Goal: Information Seeking & Learning: Learn about a topic

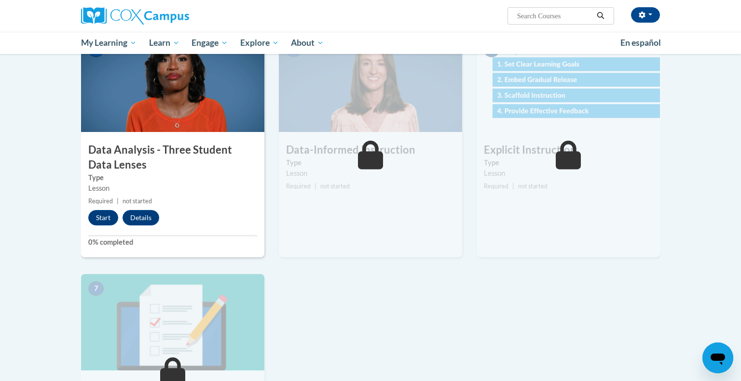
scroll to position [459, 0]
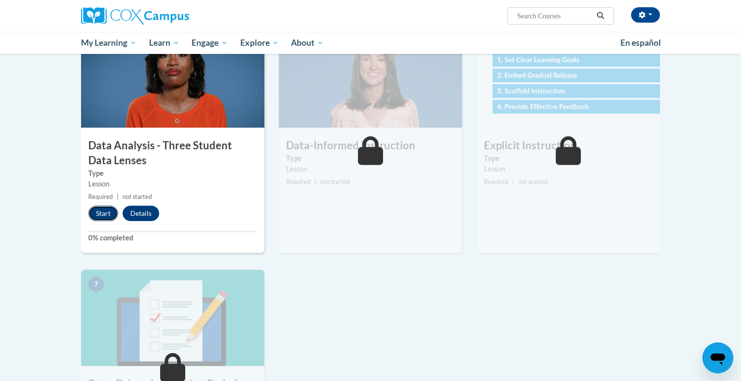
click at [105, 206] on button "Start" at bounding box center [103, 213] width 30 height 15
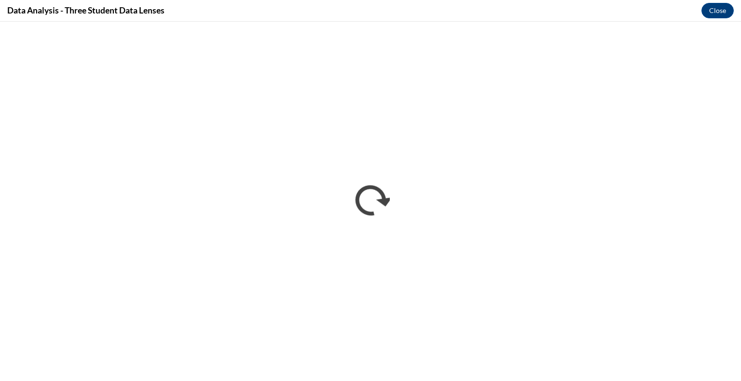
scroll to position [0, 0]
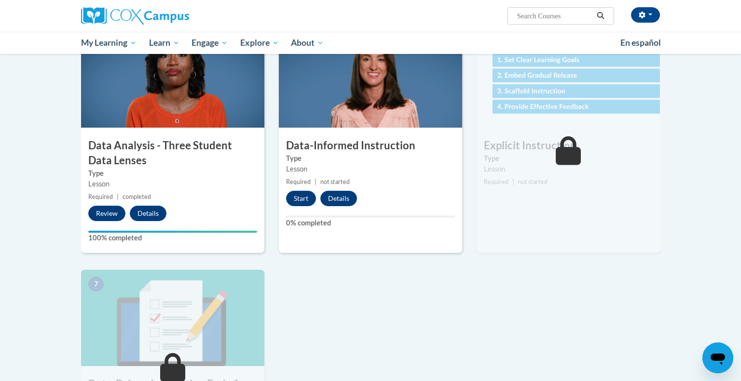
scroll to position [459, 0]
click at [294, 204] on button "Start" at bounding box center [301, 197] width 30 height 15
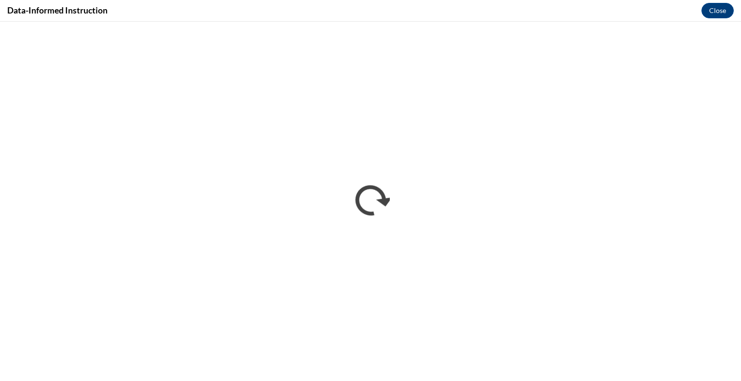
scroll to position [0, 0]
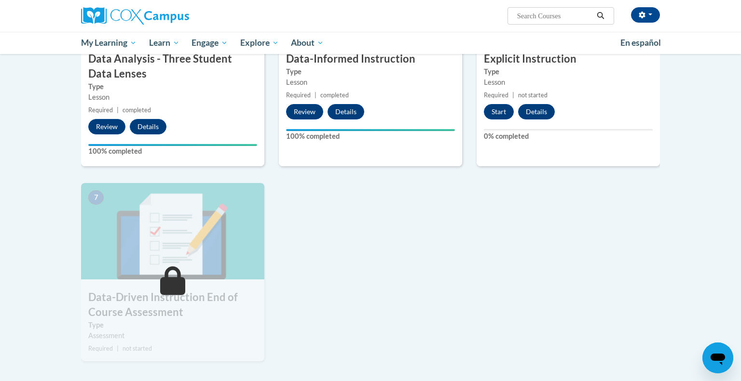
scroll to position [553, 0]
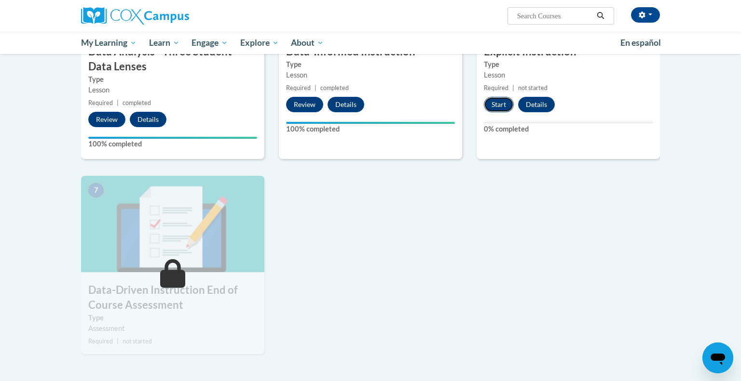
click at [492, 111] on button "Start" at bounding box center [499, 104] width 30 height 15
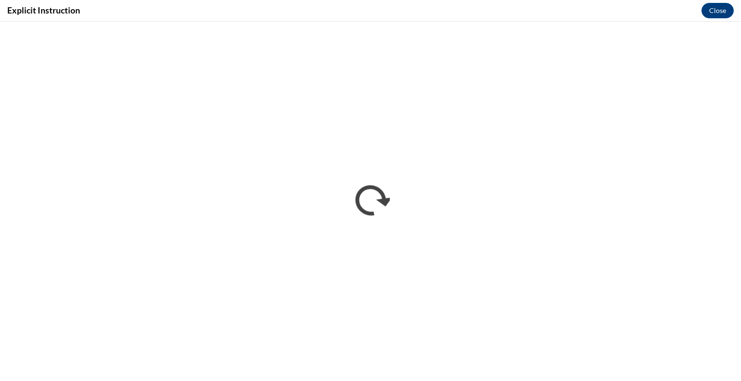
scroll to position [0, 0]
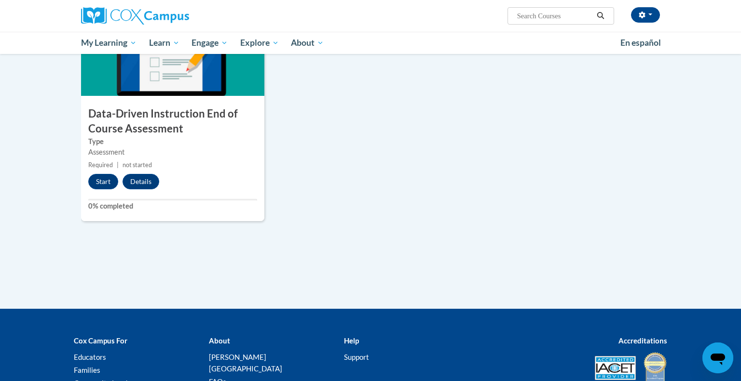
scroll to position [733, 0]
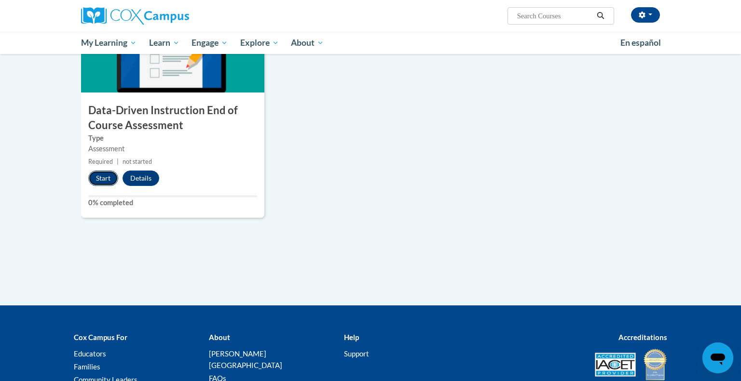
click at [101, 176] on button "Start" at bounding box center [103, 178] width 30 height 15
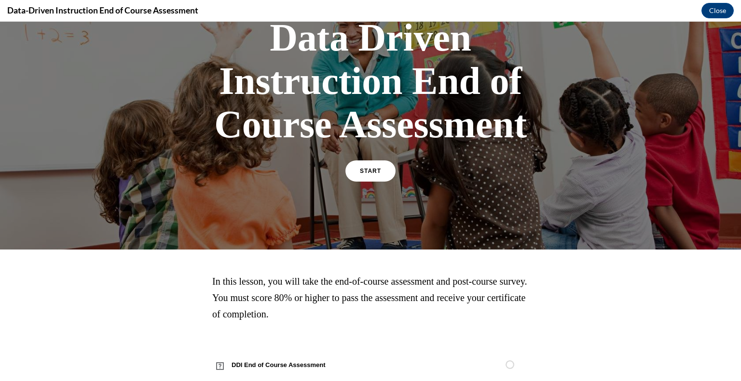
scroll to position [90, 0]
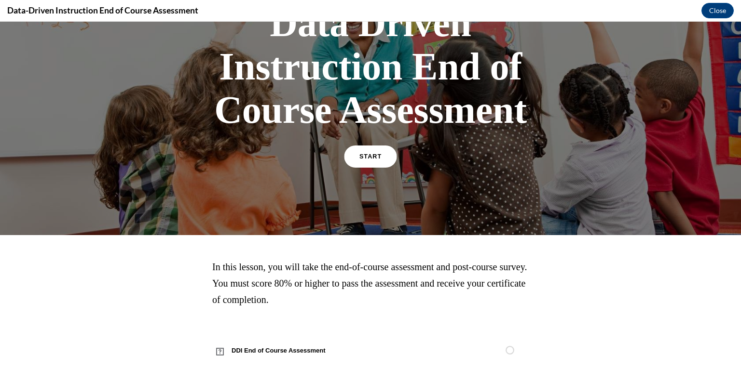
click at [359, 147] on link "START" at bounding box center [370, 157] width 53 height 22
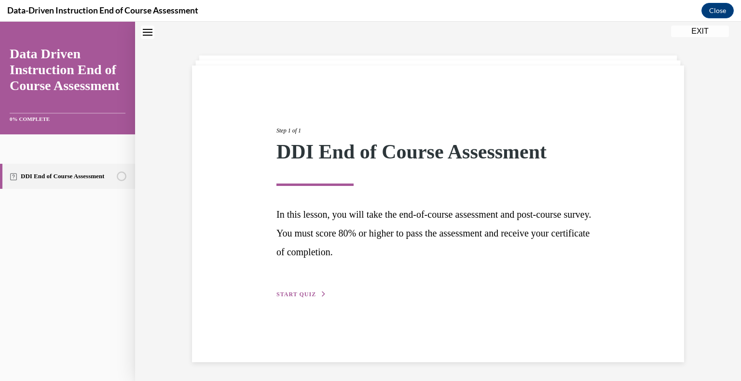
scroll to position [30, 0]
click at [305, 296] on span "START QUIZ" at bounding box center [296, 294] width 40 height 7
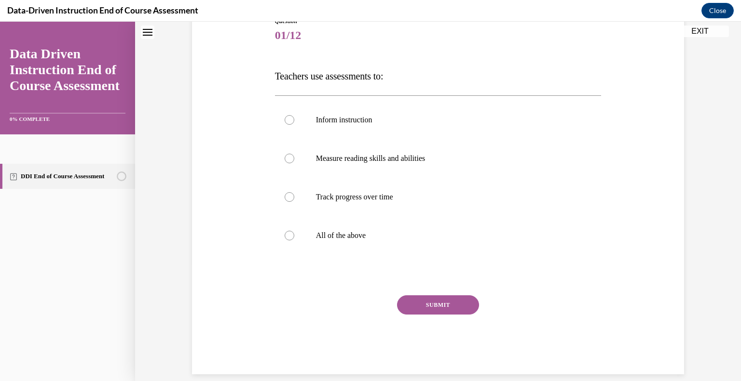
scroll to position [118, 0]
click at [336, 237] on p "All of the above" at bounding box center [446, 235] width 261 height 10
click at [294, 237] on input "All of the above" at bounding box center [289, 235] width 10 height 10
radio input "true"
click at [421, 303] on button "SUBMIT" at bounding box center [438, 304] width 82 height 19
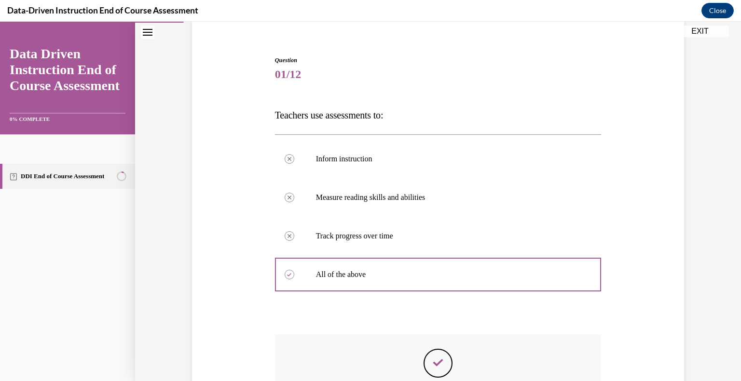
scroll to position [76, 0]
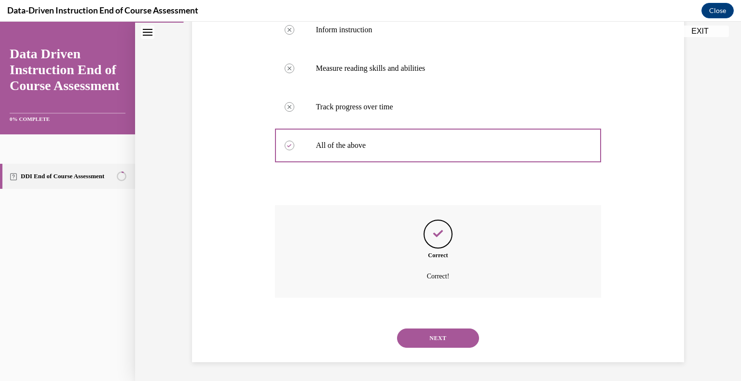
click at [432, 332] on button "NEXT" at bounding box center [438, 338] width 82 height 19
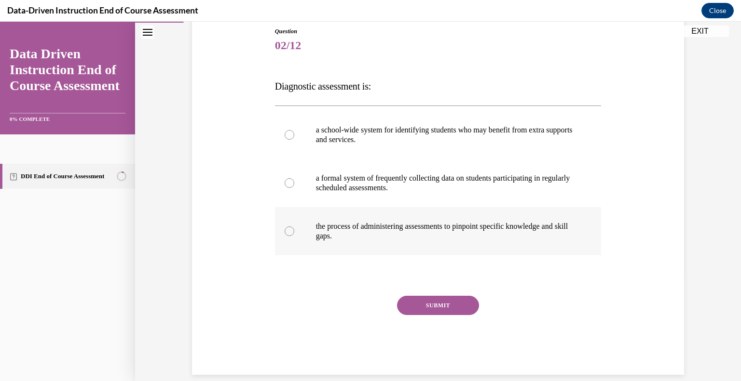
click at [424, 229] on p "the process of administering assessments to pinpoint specific knowledge and ski…" at bounding box center [446, 231] width 261 height 19
click at [294, 229] on input "the process of administering assessments to pinpoint specific knowledge and ski…" at bounding box center [289, 232] width 10 height 10
radio input "true"
click at [351, 234] on p "the process of administering assessments to pinpoint specific knowledge and ski…" at bounding box center [446, 231] width 261 height 19
click at [294, 234] on input "the process of administering assessments to pinpoint specific knowledge and ski…" at bounding box center [289, 232] width 10 height 10
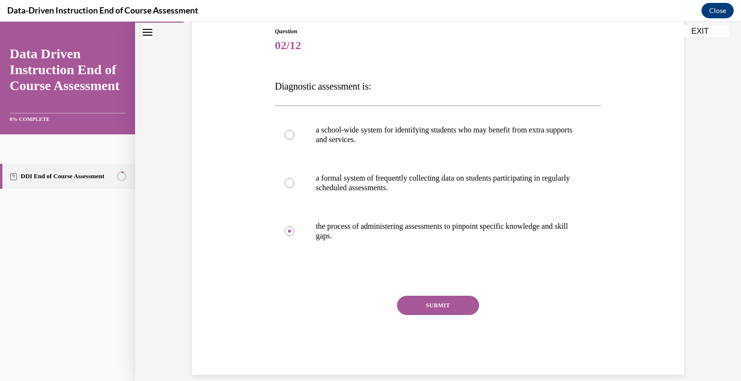
click at [446, 300] on button "SUBMIT" at bounding box center [438, 305] width 82 height 19
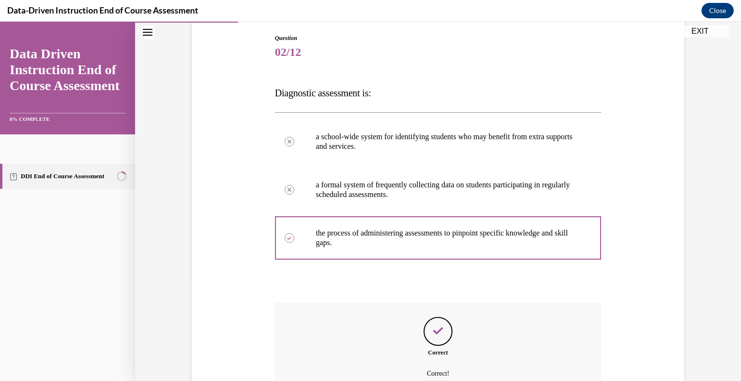
scroll to position [198, 0]
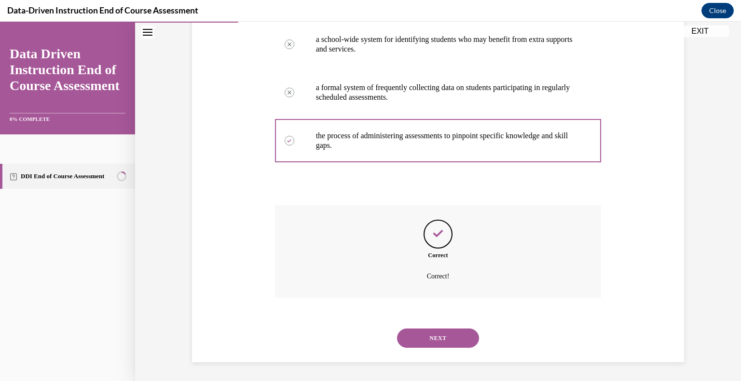
click at [440, 347] on button "NEXT" at bounding box center [438, 338] width 82 height 19
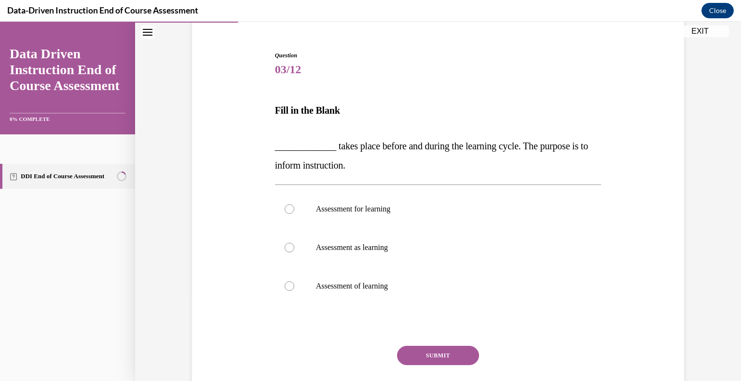
scroll to position [85, 0]
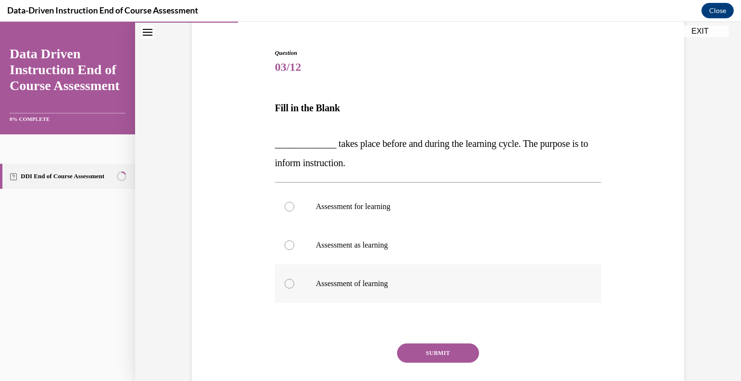
click at [379, 289] on label "Assessment of learning" at bounding box center [438, 284] width 326 height 39
click at [294, 289] on input "Assessment of learning" at bounding box center [289, 284] width 10 height 10
radio input "true"
click at [419, 344] on button "SUBMIT" at bounding box center [438, 353] width 82 height 19
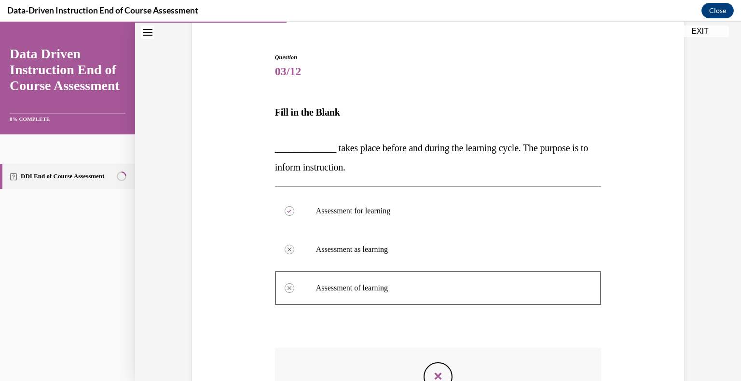
scroll to position [80, 0]
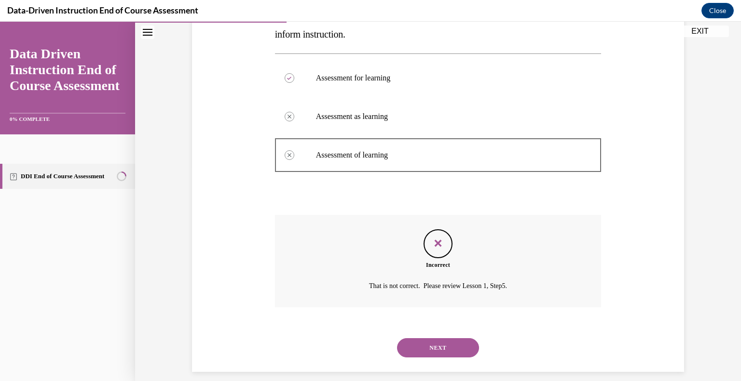
click at [420, 344] on button "NEXT" at bounding box center [438, 347] width 82 height 19
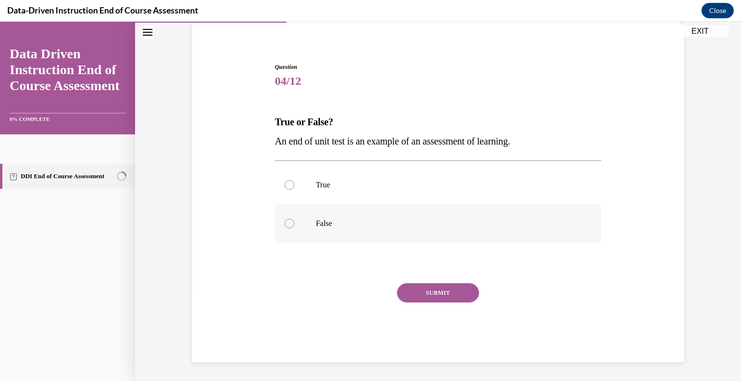
click at [334, 230] on label "False" at bounding box center [438, 223] width 326 height 39
click at [294, 229] on input "False" at bounding box center [289, 224] width 10 height 10
radio input "true"
click at [419, 294] on button "SUBMIT" at bounding box center [438, 293] width 82 height 19
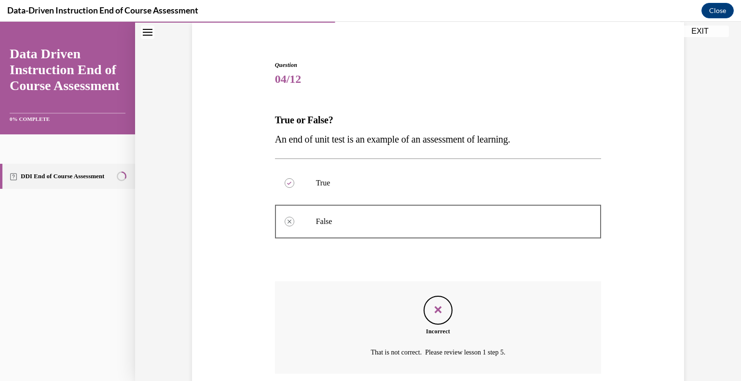
scroll to position [149, 0]
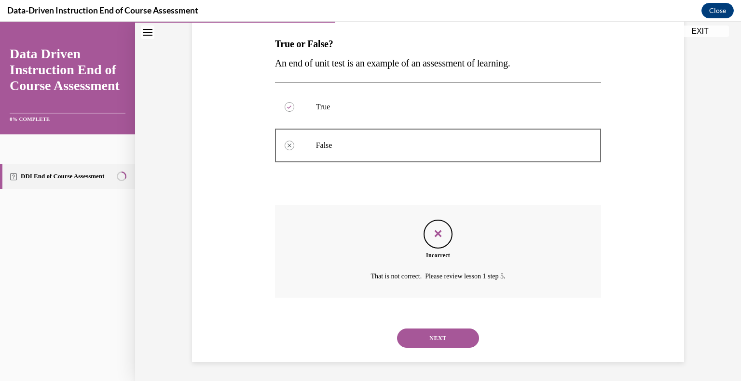
click at [434, 346] on button "NEXT" at bounding box center [438, 338] width 82 height 19
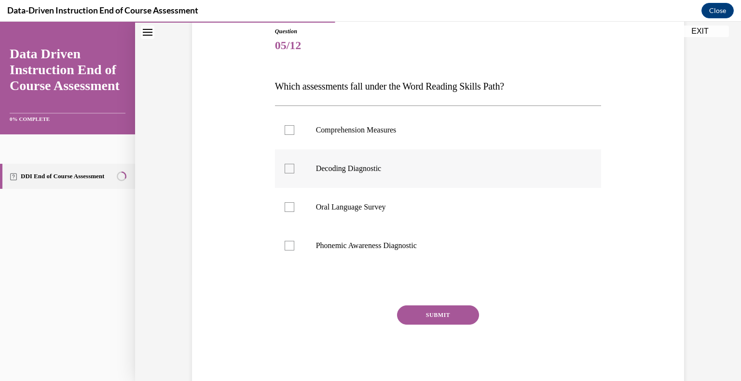
click at [400, 169] on p "Decoding Diagnostic" at bounding box center [446, 169] width 261 height 10
click at [294, 169] on input "Decoding Diagnostic" at bounding box center [289, 169] width 10 height 10
checkbox input "true"
click at [397, 234] on label "Phonemic Awareness Diagnostic" at bounding box center [438, 246] width 326 height 39
click at [294, 241] on input "Phonemic Awareness Diagnostic" at bounding box center [289, 246] width 10 height 10
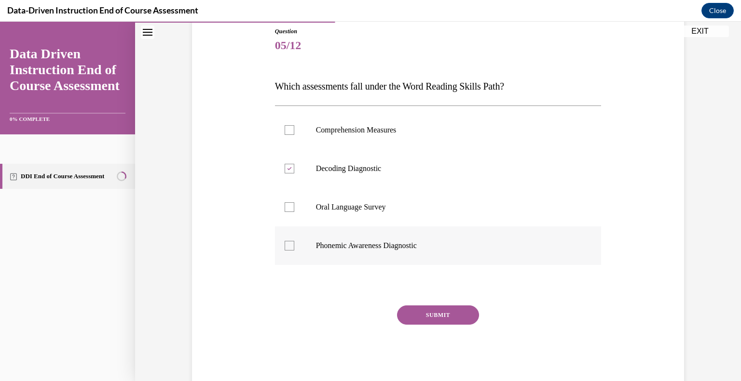
checkbox input "true"
click at [365, 219] on label "Oral Language Survey" at bounding box center [438, 207] width 326 height 39
click at [294, 212] on input "Oral Language Survey" at bounding box center [289, 208] width 10 height 10
checkbox input "true"
click at [358, 240] on label "Phonemic Awareness Diagnostic" at bounding box center [438, 246] width 326 height 39
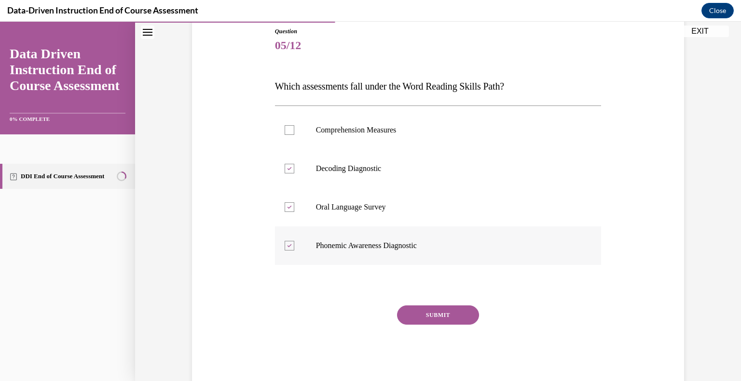
click at [294, 241] on input "Phonemic Awareness Diagnostic" at bounding box center [289, 246] width 10 height 10
checkbox input "false"
click at [419, 319] on button "SUBMIT" at bounding box center [438, 315] width 82 height 19
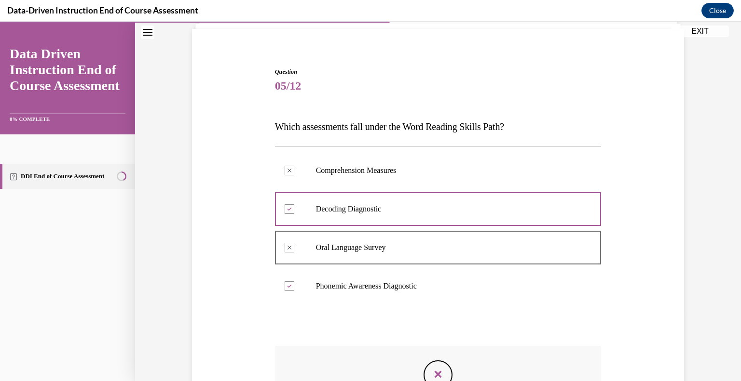
scroll to position [207, 0]
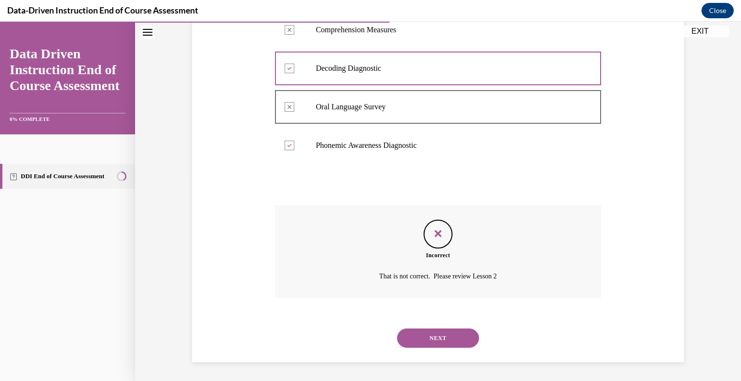
click at [427, 338] on button "NEXT" at bounding box center [438, 338] width 82 height 19
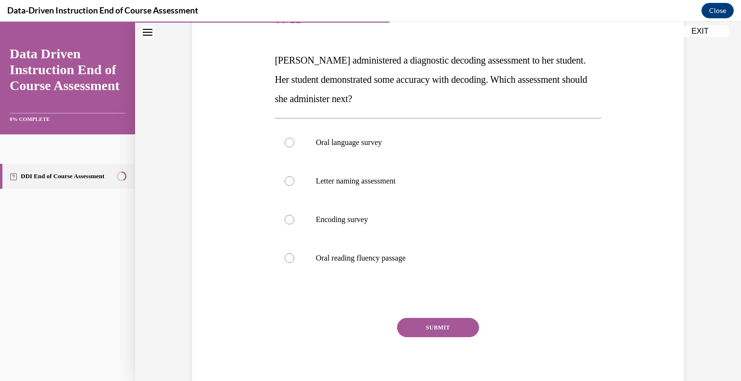
scroll to position [133, 0]
click at [380, 257] on p "Oral reading fluency passage" at bounding box center [446, 259] width 261 height 10
click at [294, 257] on input "Oral reading fluency passage" at bounding box center [289, 259] width 10 height 10
radio input "true"
click at [409, 334] on button "SUBMIT" at bounding box center [438, 327] width 82 height 19
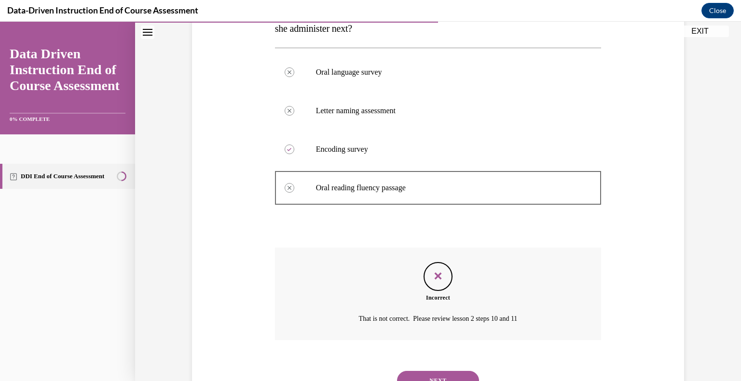
scroll to position [207, 0]
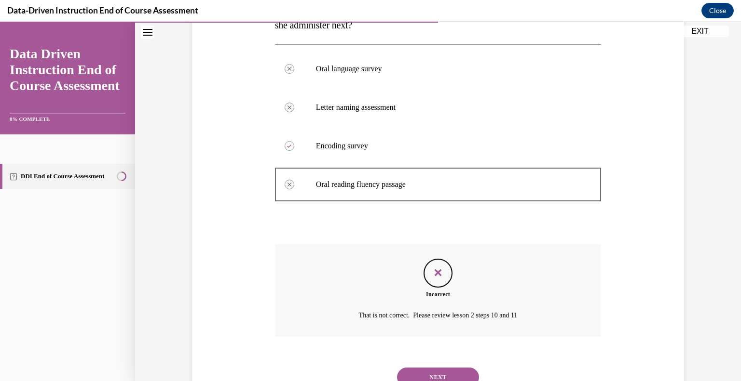
click at [419, 368] on button "NEXT" at bounding box center [438, 377] width 82 height 19
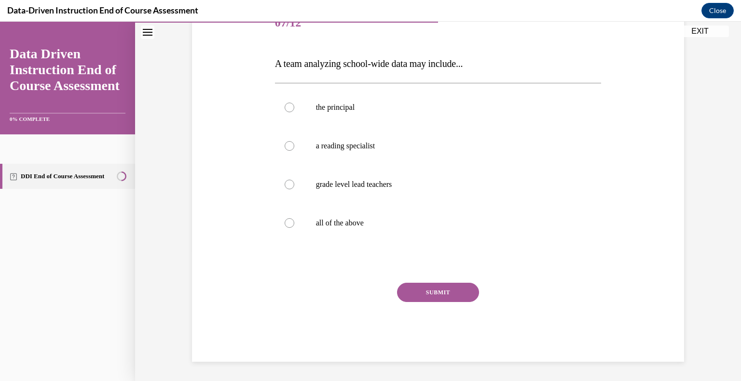
scroll to position [107, 0]
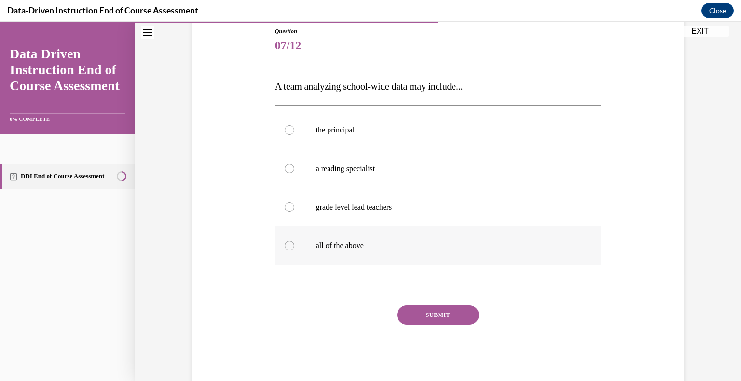
click at [389, 248] on p "all of the above" at bounding box center [446, 246] width 261 height 10
click at [294, 248] on input "all of the above" at bounding box center [289, 246] width 10 height 10
radio input "true"
click at [420, 313] on button "SUBMIT" at bounding box center [438, 315] width 82 height 19
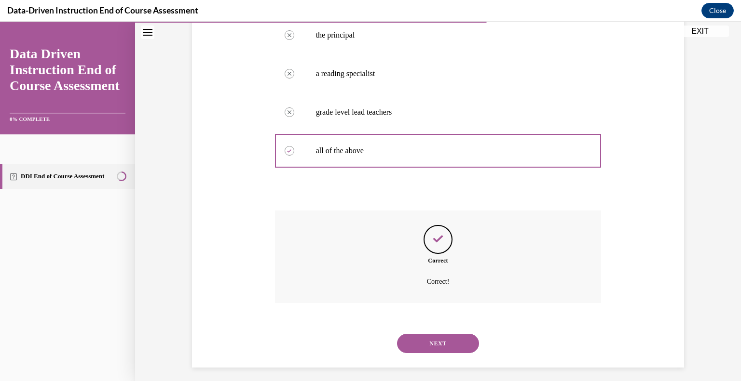
scroll to position [207, 0]
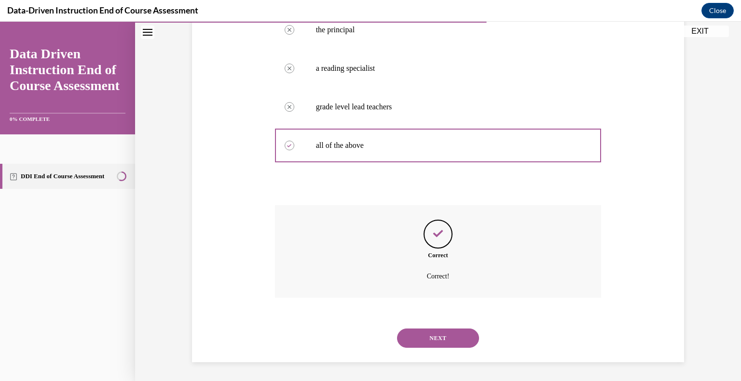
click at [422, 331] on button "NEXT" at bounding box center [438, 338] width 82 height 19
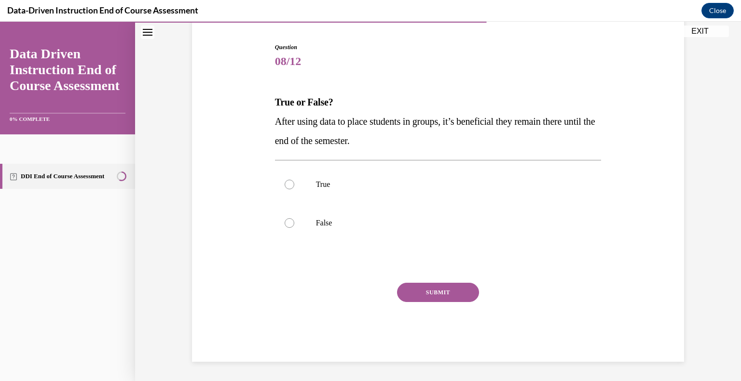
scroll to position [91, 0]
click at [344, 220] on p "False" at bounding box center [446, 224] width 261 height 10
click at [294, 220] on input "False" at bounding box center [289, 224] width 10 height 10
radio input "true"
click at [406, 282] on div "Question 08/12 True or False? After using data to place students in groups, it’…" at bounding box center [438, 202] width 326 height 319
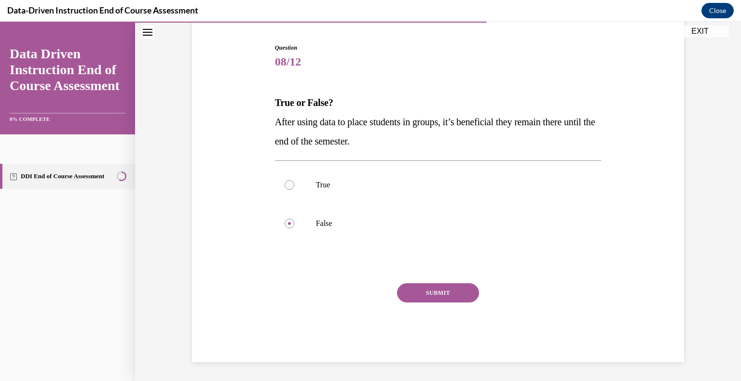
click at [407, 285] on button "SUBMIT" at bounding box center [438, 293] width 82 height 19
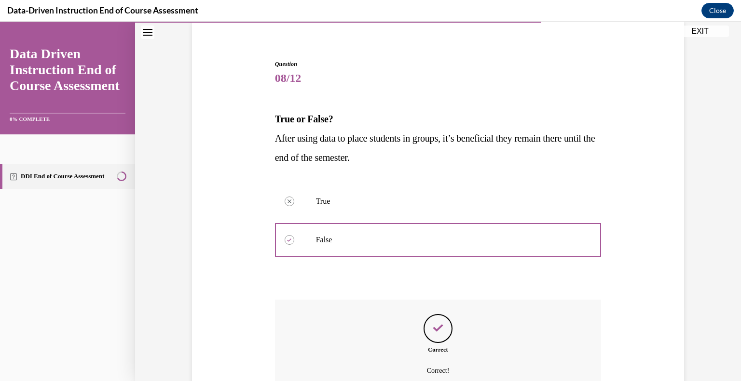
scroll to position [73, 0]
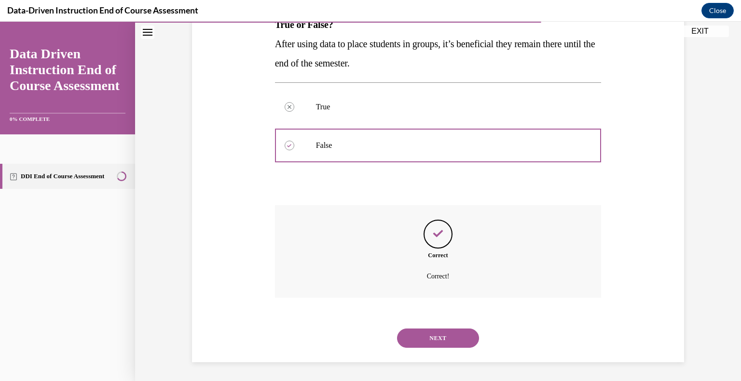
click at [435, 345] on button "NEXT" at bounding box center [438, 338] width 82 height 19
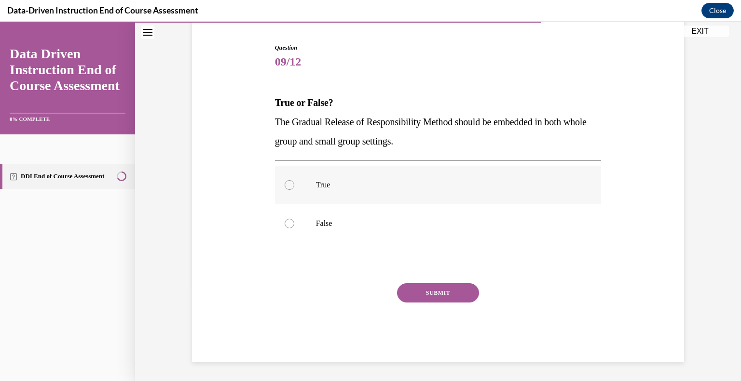
click at [368, 189] on p "True" at bounding box center [446, 185] width 261 height 10
click at [294, 189] on input "True" at bounding box center [289, 185] width 10 height 10
radio input "true"
click at [432, 299] on button "SUBMIT" at bounding box center [438, 293] width 82 height 19
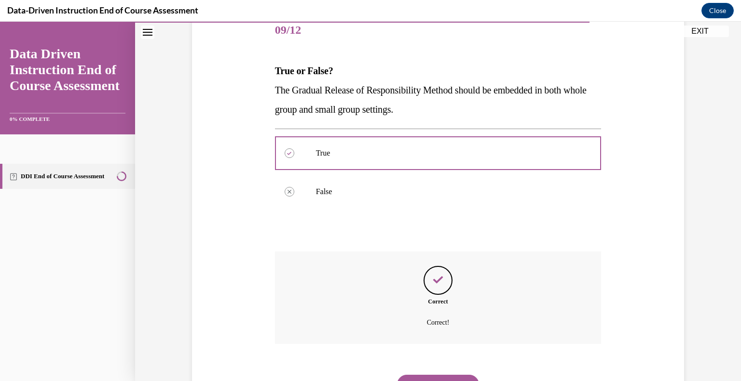
scroll to position [169, 0]
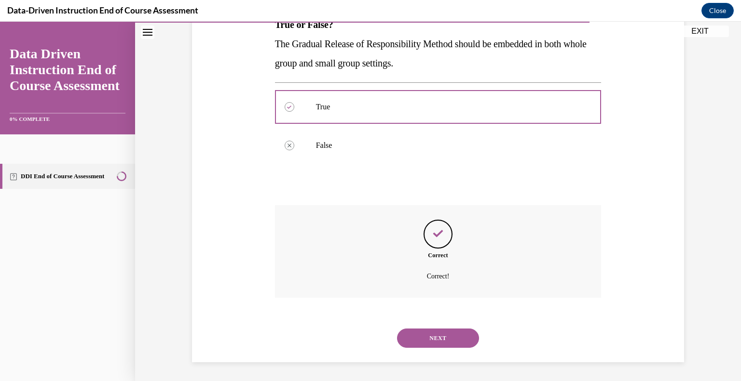
click at [431, 331] on button "NEXT" at bounding box center [438, 338] width 82 height 19
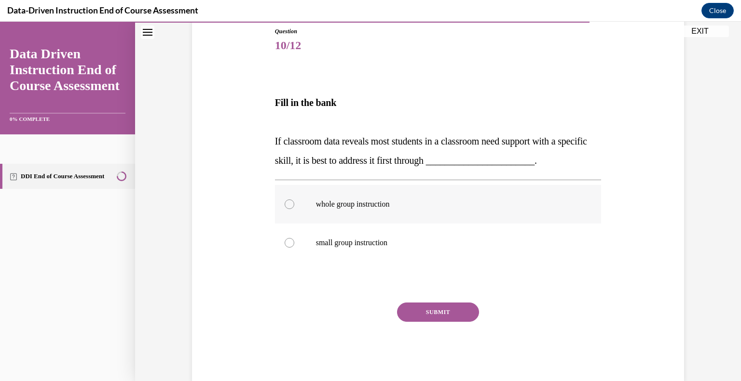
click at [401, 205] on p "whole group instruction" at bounding box center [446, 205] width 261 height 10
click at [294, 205] on input "whole group instruction" at bounding box center [289, 205] width 10 height 10
radio input "true"
click at [410, 306] on button "SUBMIT" at bounding box center [438, 312] width 82 height 19
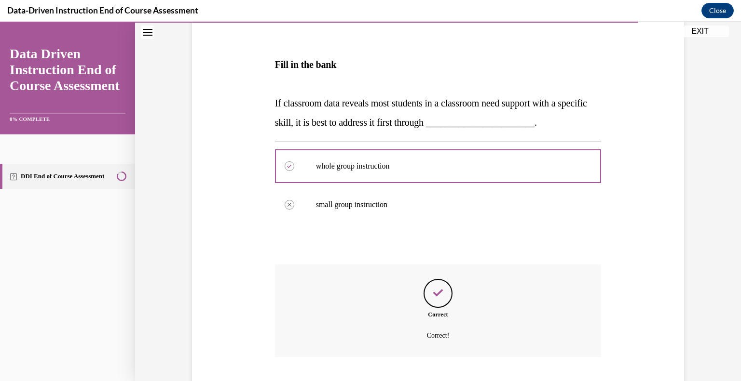
scroll to position [143, 0]
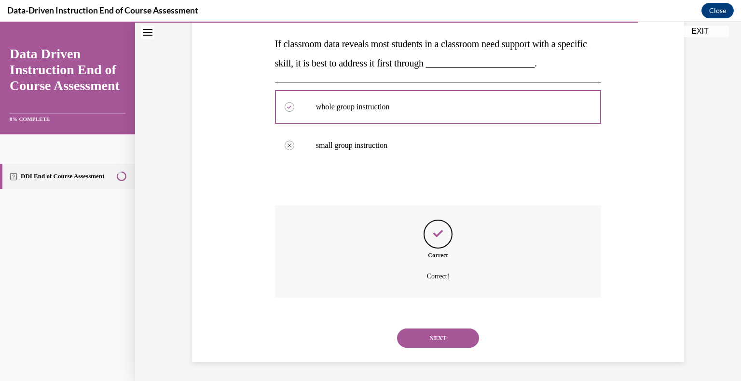
click at [420, 333] on button "NEXT" at bounding box center [438, 338] width 82 height 19
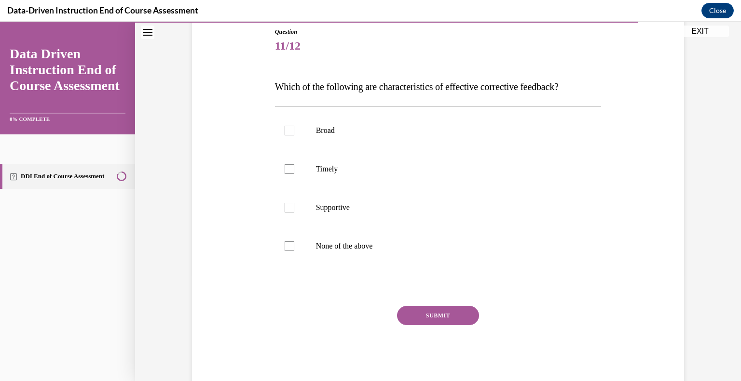
scroll to position [106, 0]
click at [362, 180] on label "Timely" at bounding box center [438, 169] width 326 height 39
click at [294, 175] on input "Timely" at bounding box center [289, 170] width 10 height 10
checkbox input "true"
click at [361, 200] on label "Supportive" at bounding box center [438, 208] width 326 height 39
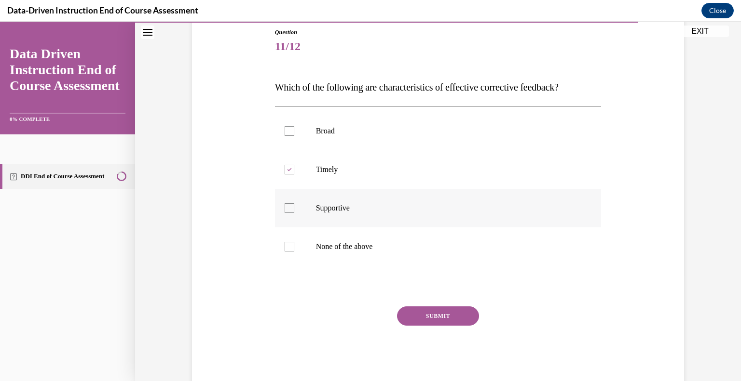
click at [294, 203] on input "Supportive" at bounding box center [289, 208] width 10 height 10
checkbox input "true"
click at [352, 128] on p "Broad" at bounding box center [446, 131] width 261 height 10
click at [294, 128] on input "Broad" at bounding box center [289, 131] width 10 height 10
click at [327, 123] on label "Broad" at bounding box center [438, 131] width 326 height 39
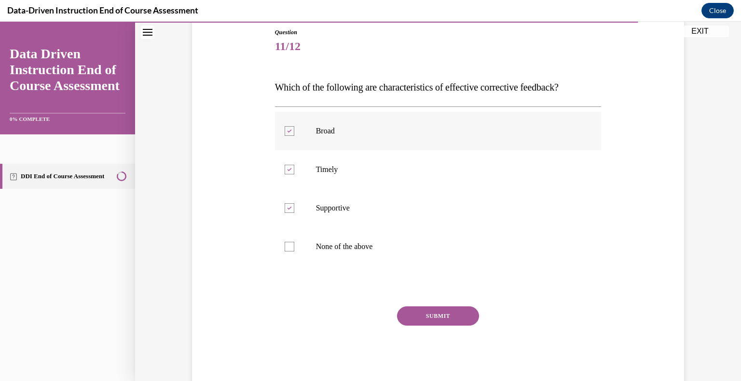
click at [294, 126] on input "Broad" at bounding box center [289, 131] width 10 height 10
checkbox input "false"
click at [422, 319] on button "SUBMIT" at bounding box center [438, 316] width 82 height 19
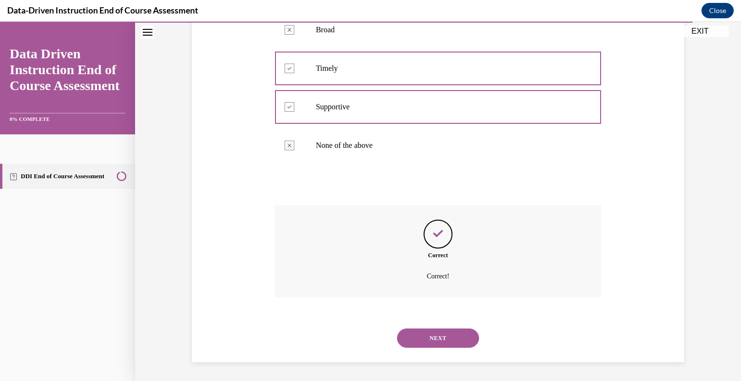
scroll to position [207, 0]
click at [427, 347] on button "NEXT" at bounding box center [438, 338] width 82 height 19
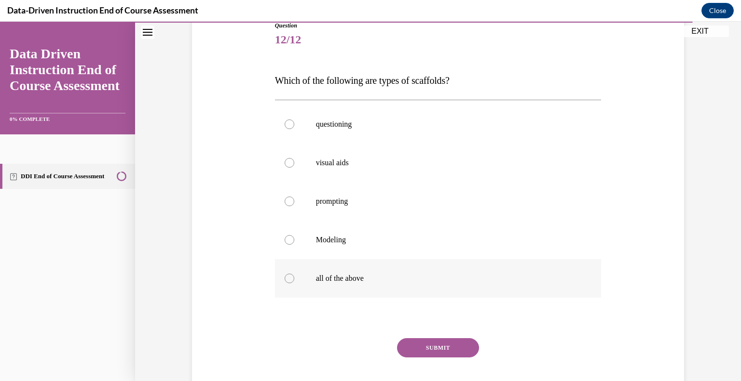
scroll to position [114, 0]
click at [351, 271] on label "all of the above" at bounding box center [438, 277] width 326 height 39
click at [294, 273] on input "all of the above" at bounding box center [289, 278] width 10 height 10
radio input "true"
click at [407, 336] on div "Question 12/12 Which of the following are types of scaffolds? questioning visua…" at bounding box center [438, 218] width 326 height 396
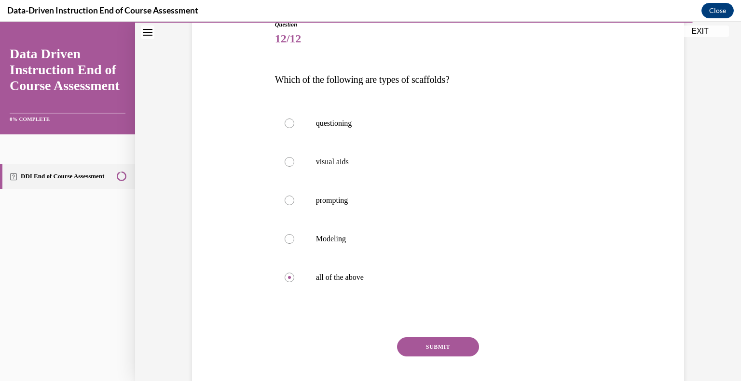
click at [416, 348] on button "SUBMIT" at bounding box center [438, 347] width 82 height 19
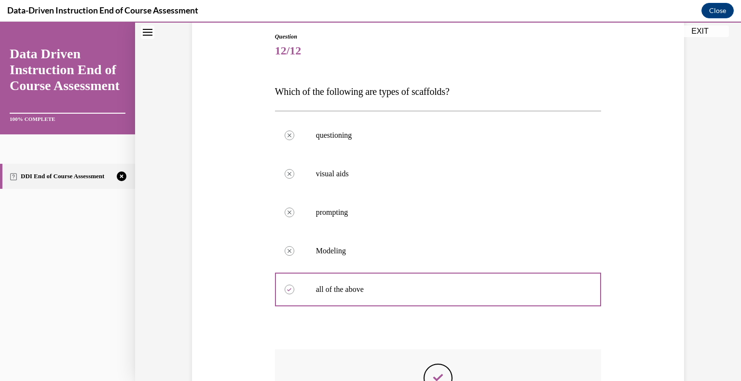
scroll to position [246, 0]
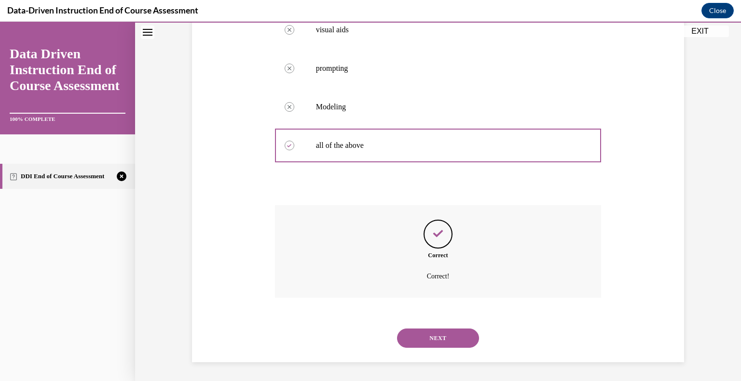
click at [433, 345] on button "NEXT" at bounding box center [438, 338] width 82 height 19
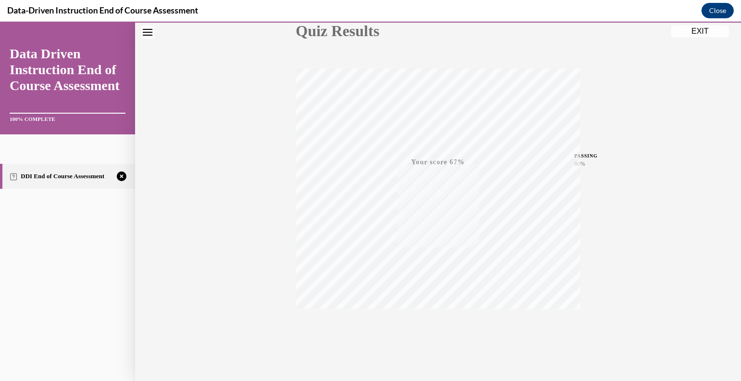
scroll to position [134, 0]
click at [449, 307] on span "TAKE AGAIN" at bounding box center [438, 309] width 34 height 5
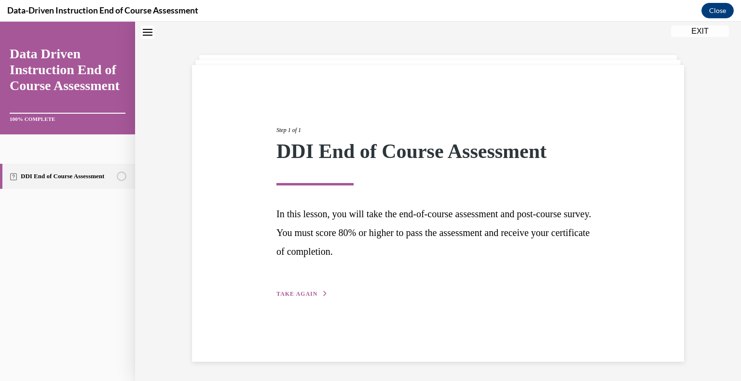
click at [297, 296] on span "TAKE AGAIN" at bounding box center [296, 294] width 41 height 7
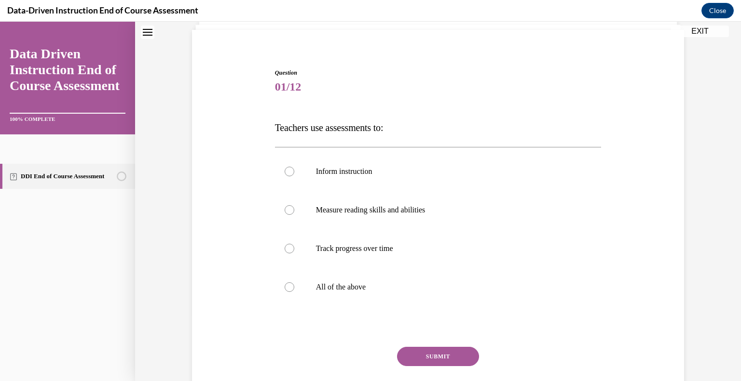
scroll to position [108, 0]
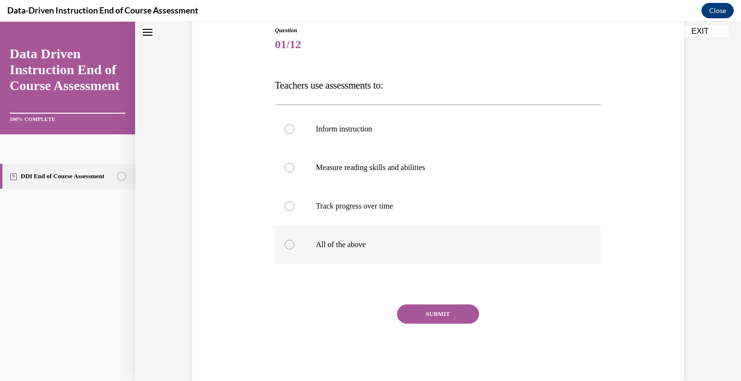
click at [355, 254] on label "All of the above" at bounding box center [438, 245] width 326 height 39
click at [294, 250] on input "All of the above" at bounding box center [289, 245] width 10 height 10
radio input "true"
click at [447, 320] on button "SUBMIT" at bounding box center [438, 314] width 82 height 19
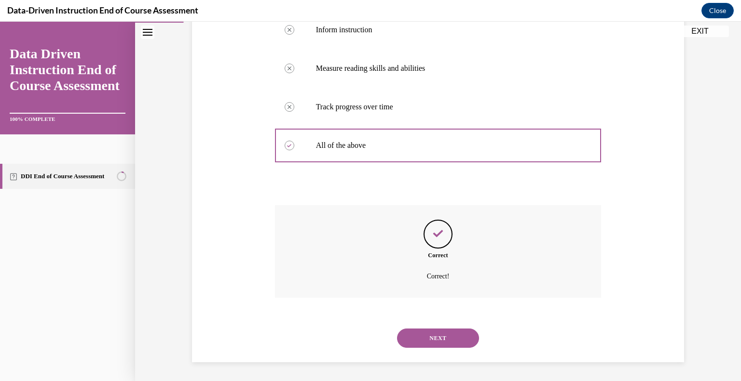
click at [456, 347] on button "NEXT" at bounding box center [438, 338] width 82 height 19
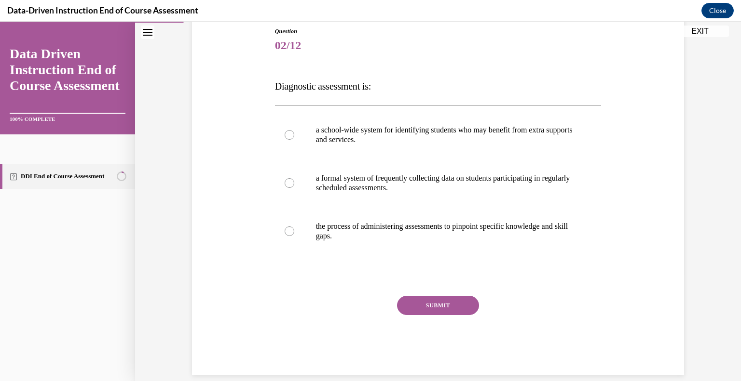
scroll to position [120, 0]
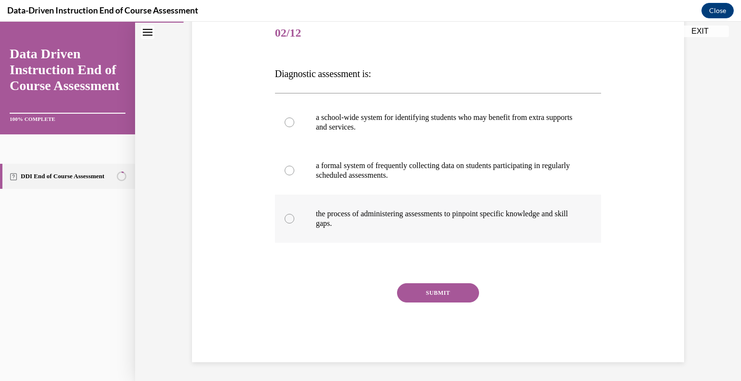
click at [473, 223] on p "the process of administering assessments to pinpoint specific knowledge and ski…" at bounding box center [446, 218] width 261 height 19
click at [294, 223] on input "the process of administering assessments to pinpoint specific knowledge and ski…" at bounding box center [289, 219] width 10 height 10
radio input "true"
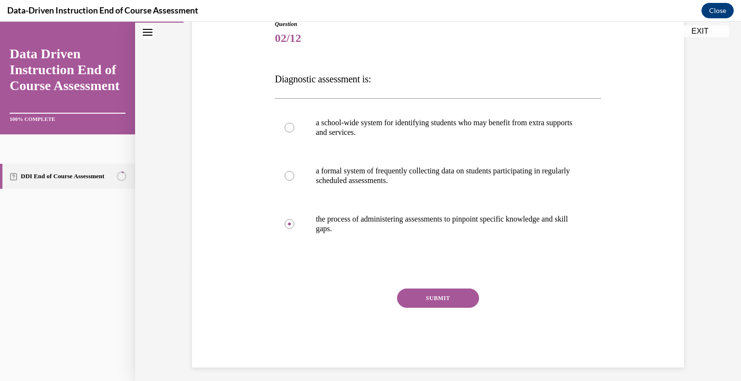
click at [453, 307] on button "SUBMIT" at bounding box center [438, 298] width 82 height 19
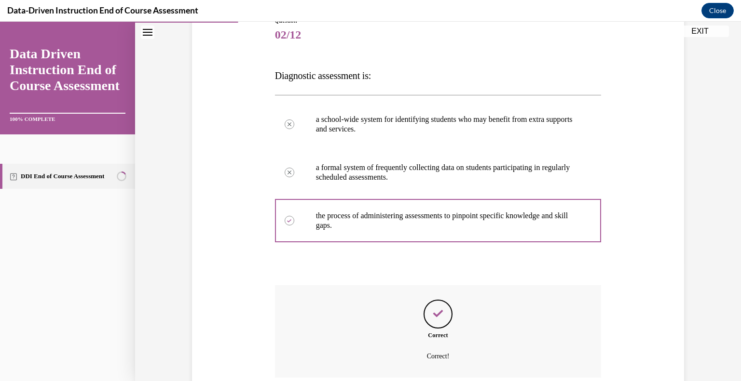
scroll to position [198, 0]
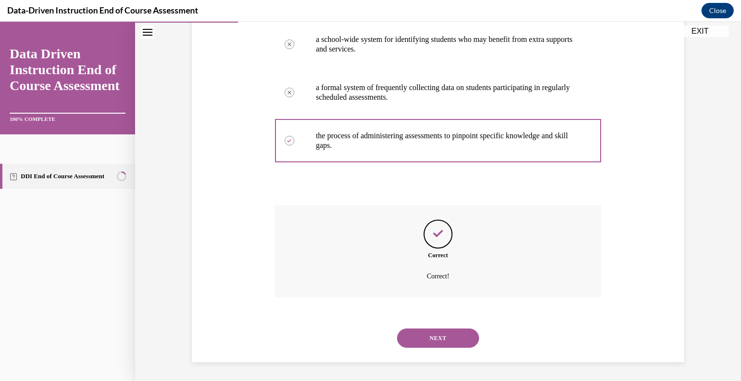
click at [466, 337] on button "NEXT" at bounding box center [438, 338] width 82 height 19
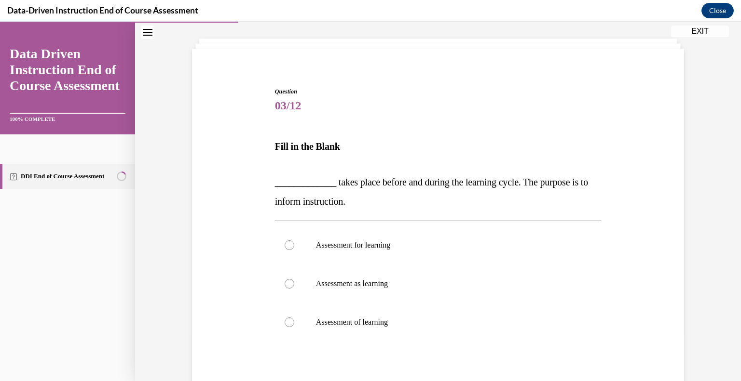
scroll to position [83, 0]
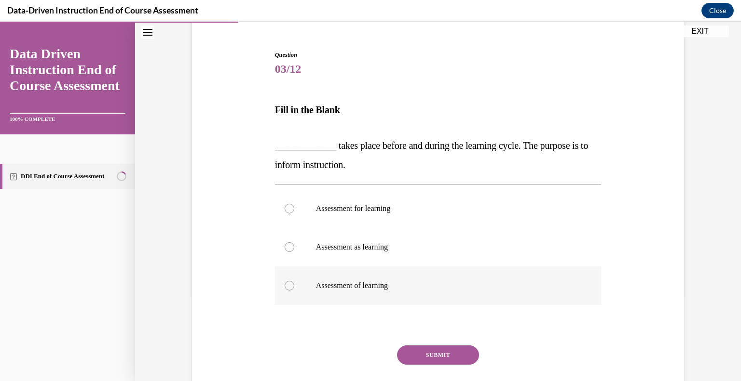
click at [374, 298] on label "Assessment of learning" at bounding box center [438, 286] width 326 height 39
click at [294, 291] on input "Assessment of learning" at bounding box center [289, 286] width 10 height 10
radio input "true"
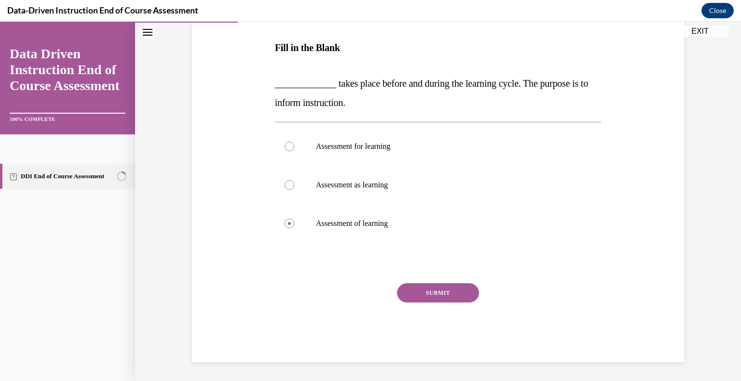
click at [462, 285] on button "SUBMIT" at bounding box center [438, 293] width 82 height 19
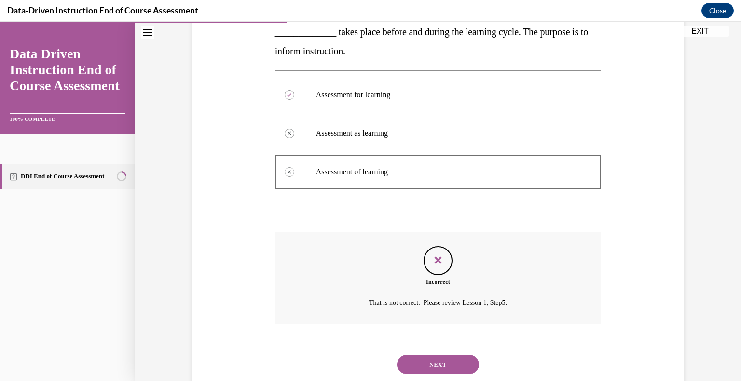
scroll to position [193, 0]
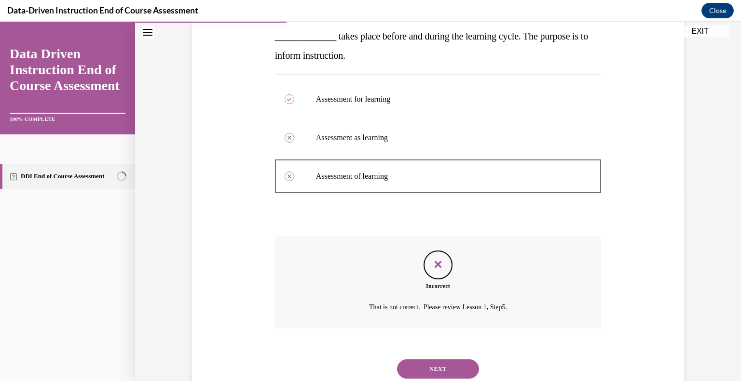
click at [444, 378] on button "NEXT" at bounding box center [438, 369] width 82 height 19
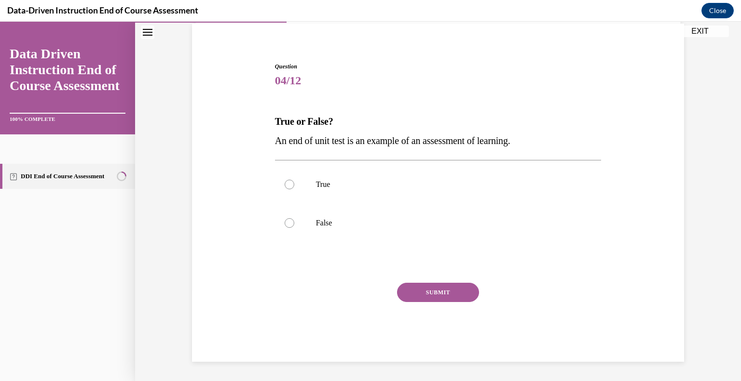
scroll to position [71, 0]
click at [345, 199] on label "True" at bounding box center [438, 185] width 326 height 39
click at [294, 190] on input "True" at bounding box center [289, 185] width 10 height 10
radio input "true"
click at [426, 289] on button "SUBMIT" at bounding box center [438, 293] width 82 height 19
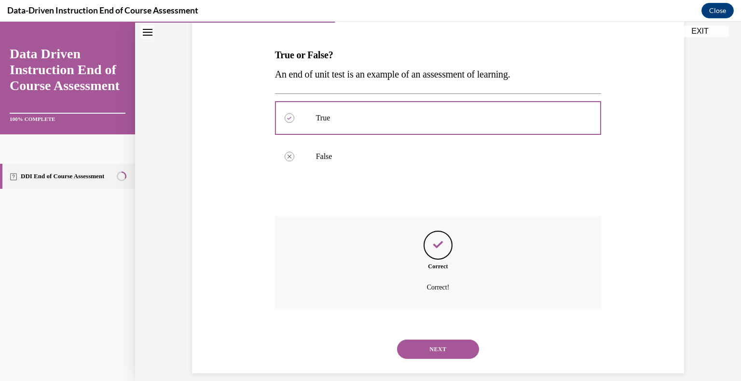
scroll to position [149, 0]
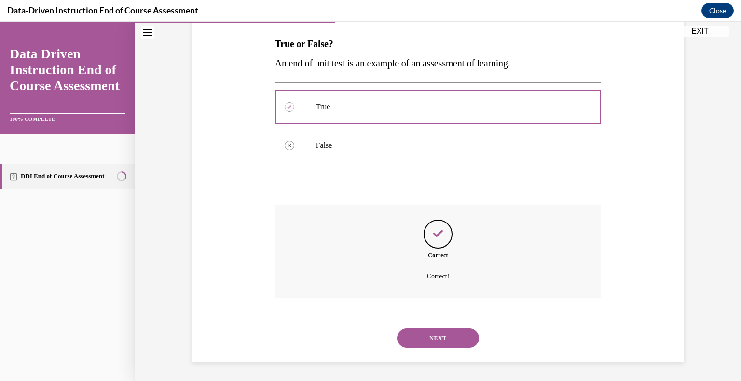
click at [434, 343] on button "NEXT" at bounding box center [438, 338] width 82 height 19
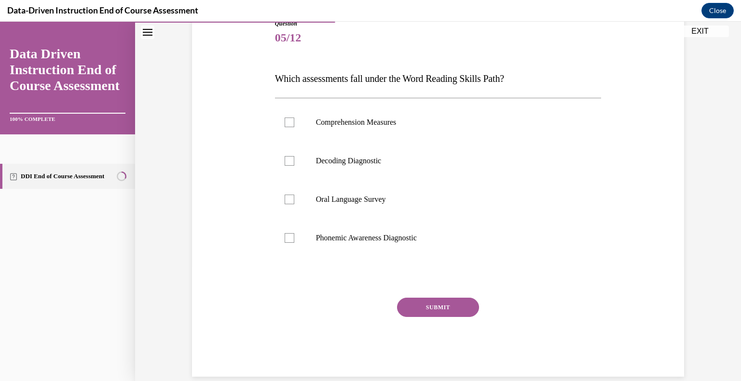
scroll to position [129, 0]
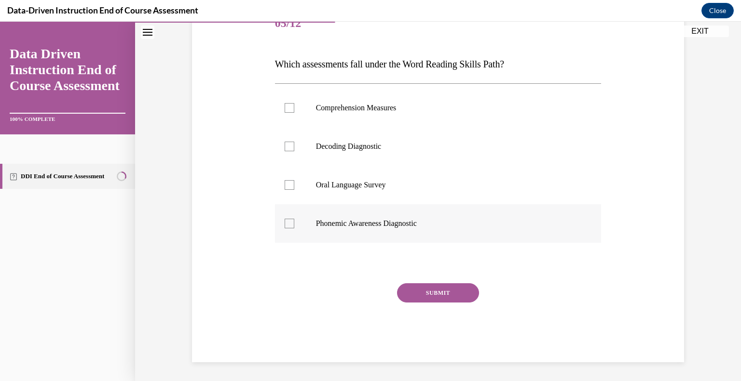
click at [421, 230] on label "Phonemic Awareness Diagnostic" at bounding box center [438, 223] width 326 height 39
click at [294, 229] on input "Phonemic Awareness Diagnostic" at bounding box center [289, 224] width 10 height 10
checkbox input "true"
click at [441, 147] on p "Decoding Diagnostic" at bounding box center [446, 147] width 261 height 10
click at [294, 147] on input "Decoding Diagnostic" at bounding box center [289, 147] width 10 height 10
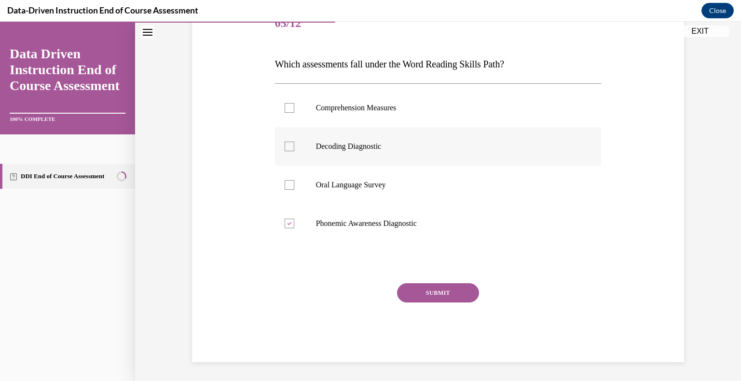
checkbox input "true"
click at [450, 295] on button "SUBMIT" at bounding box center [438, 293] width 82 height 19
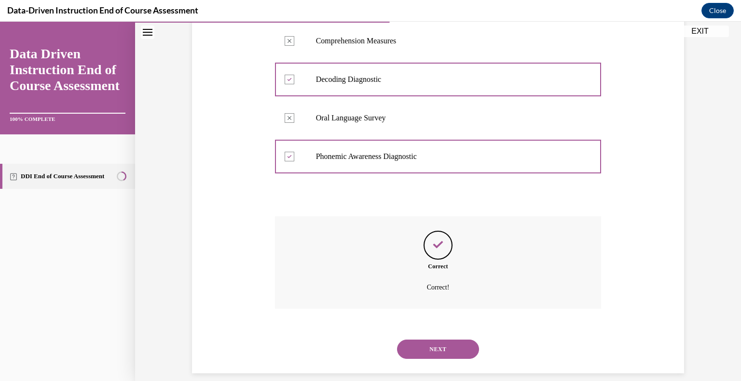
scroll to position [207, 0]
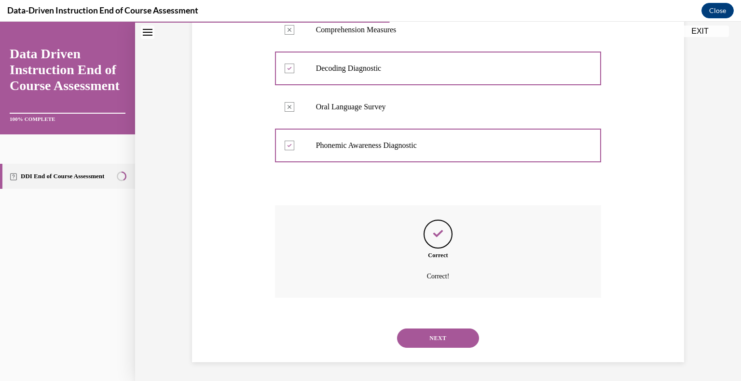
click at [442, 346] on button "NEXT" at bounding box center [438, 338] width 82 height 19
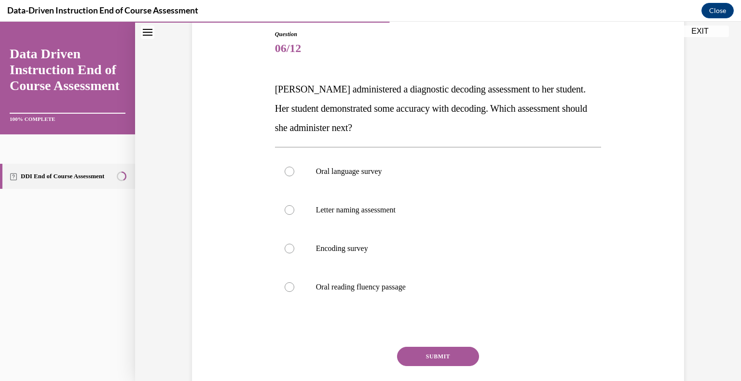
scroll to position [106, 0]
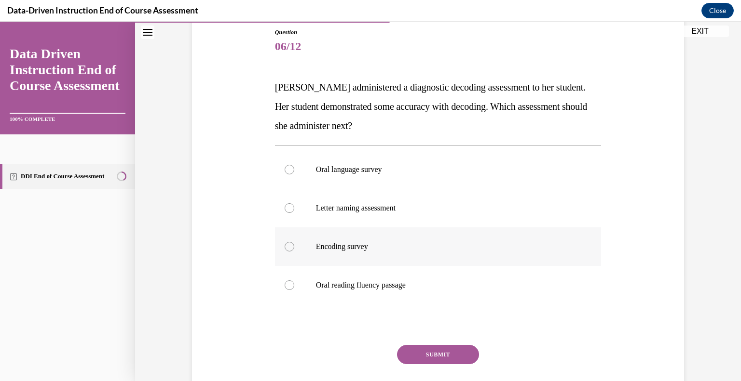
click at [380, 255] on label "Encoding survey" at bounding box center [438, 247] width 326 height 39
click at [294, 252] on input "Encoding survey" at bounding box center [289, 247] width 10 height 10
radio input "true"
click at [444, 355] on button "SUBMIT" at bounding box center [438, 354] width 82 height 19
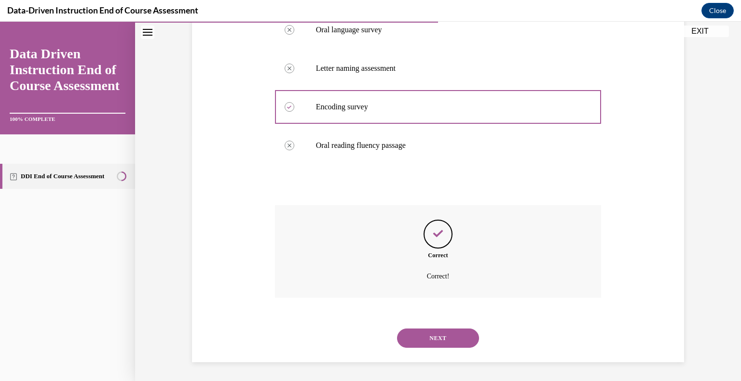
scroll to position [245, 0]
click at [433, 337] on button "NEXT" at bounding box center [438, 339] width 82 height 19
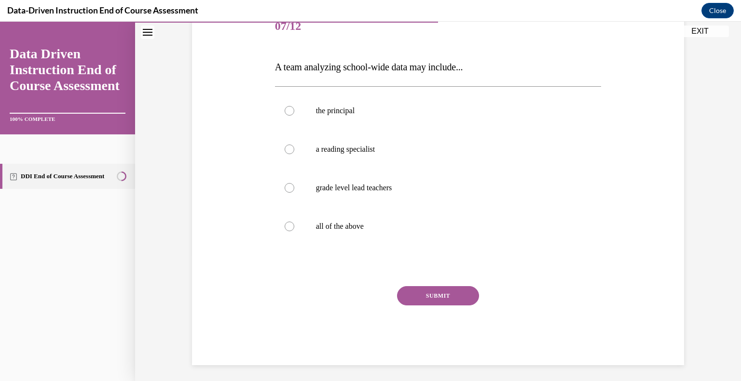
scroll to position [129, 0]
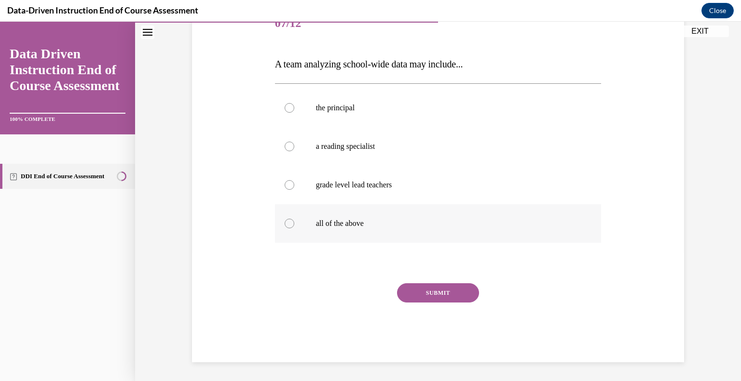
click at [343, 230] on label "all of the above" at bounding box center [438, 223] width 326 height 39
click at [294, 229] on input "all of the above" at bounding box center [289, 224] width 10 height 10
radio input "true"
click at [451, 291] on button "SUBMIT" at bounding box center [438, 293] width 82 height 19
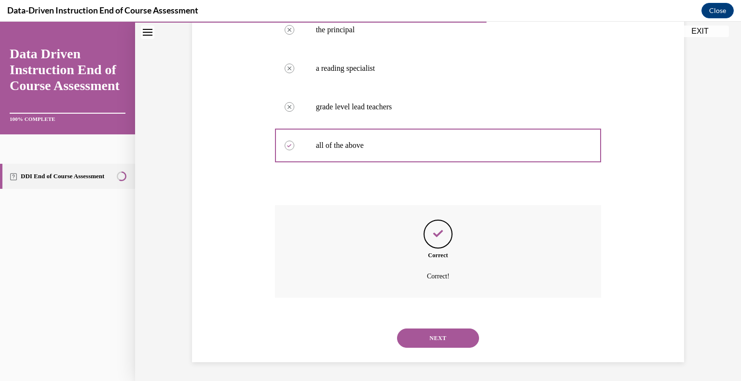
click at [448, 343] on button "NEXT" at bounding box center [438, 338] width 82 height 19
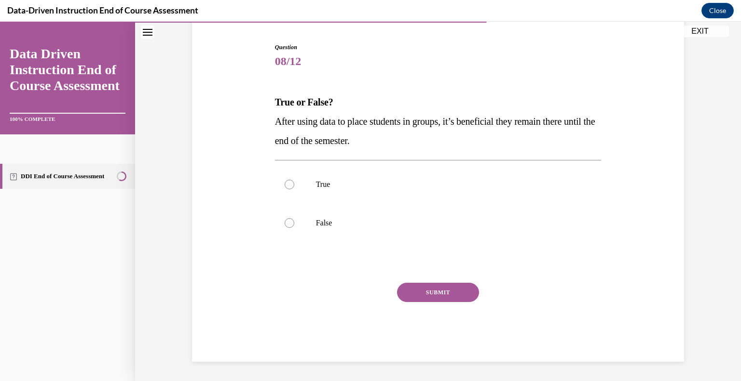
scroll to position [91, 0]
click at [362, 230] on label "False" at bounding box center [438, 223] width 326 height 39
click at [294, 229] on input "False" at bounding box center [289, 224] width 10 height 10
radio input "true"
click at [458, 297] on button "SUBMIT" at bounding box center [438, 293] width 82 height 19
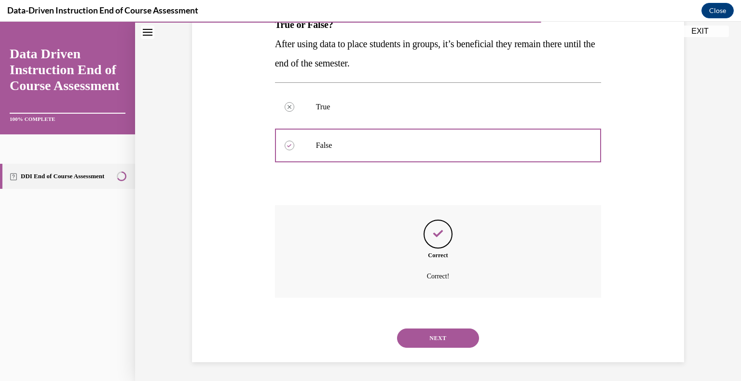
click at [459, 345] on button "NEXT" at bounding box center [438, 338] width 82 height 19
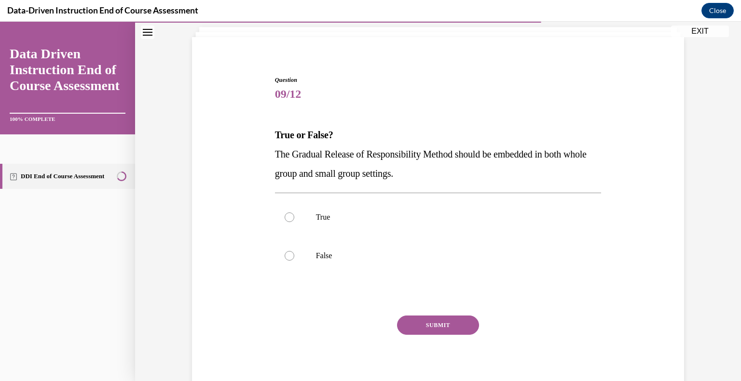
scroll to position [54, 0]
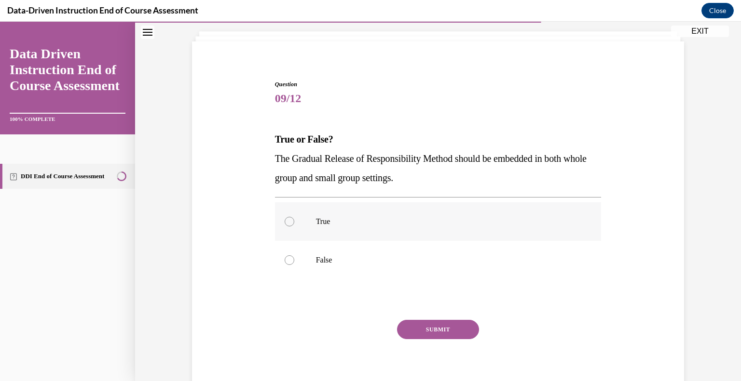
click at [340, 234] on label "True" at bounding box center [438, 222] width 326 height 39
click at [294, 227] on input "True" at bounding box center [289, 222] width 10 height 10
radio input "true"
click at [450, 328] on button "SUBMIT" at bounding box center [438, 329] width 82 height 19
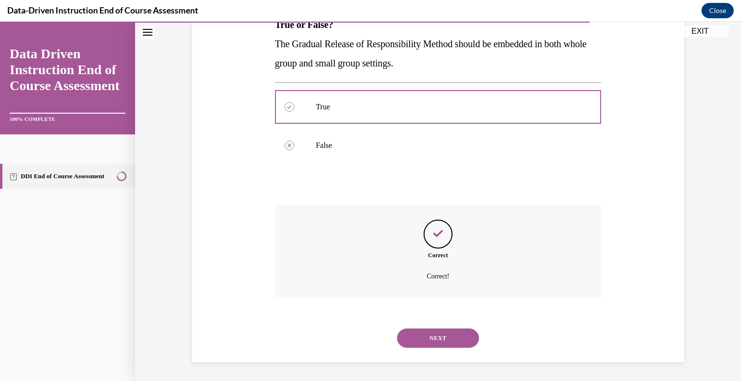
click at [444, 338] on button "NEXT" at bounding box center [438, 338] width 82 height 19
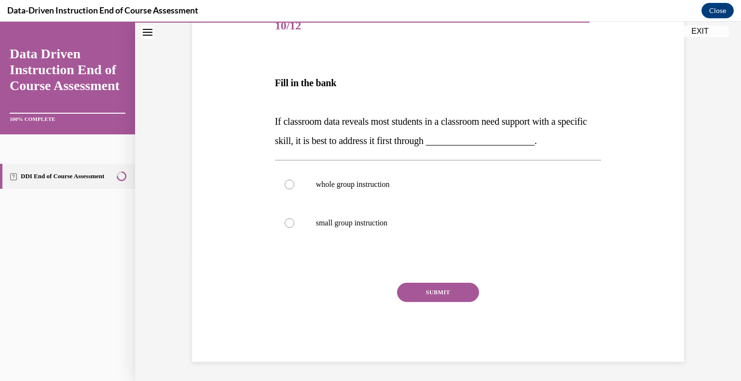
scroll to position [107, 0]
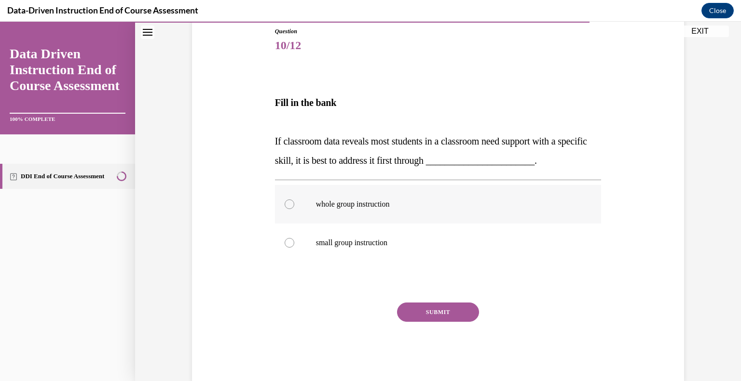
click at [376, 214] on label "whole group instruction" at bounding box center [438, 204] width 326 height 39
click at [294, 209] on input "whole group instruction" at bounding box center [289, 205] width 10 height 10
radio input "true"
click at [437, 316] on button "SUBMIT" at bounding box center [438, 312] width 82 height 19
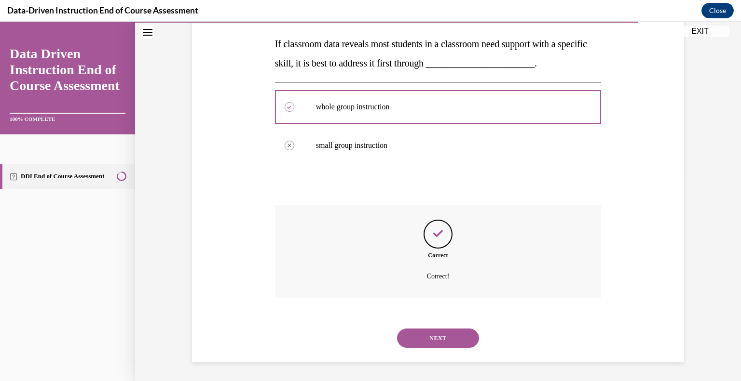
click at [455, 343] on button "NEXT" at bounding box center [438, 338] width 82 height 19
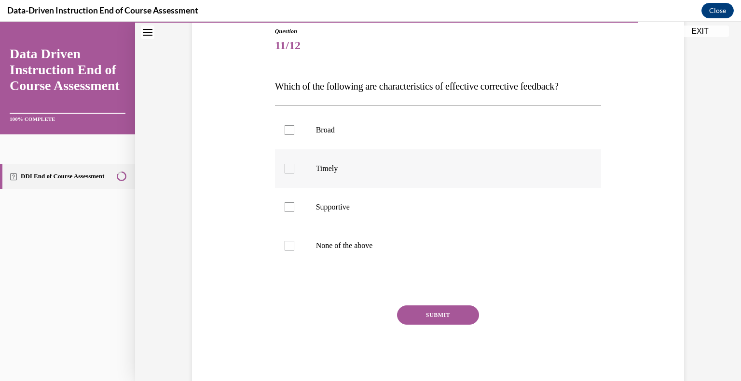
click at [386, 172] on p "Timely" at bounding box center [446, 169] width 261 height 10
click at [294, 172] on input "Timely" at bounding box center [289, 169] width 10 height 10
checkbox input "true"
click at [378, 220] on label "Supportive" at bounding box center [438, 207] width 326 height 39
click at [294, 212] on input "Supportive" at bounding box center [289, 208] width 10 height 10
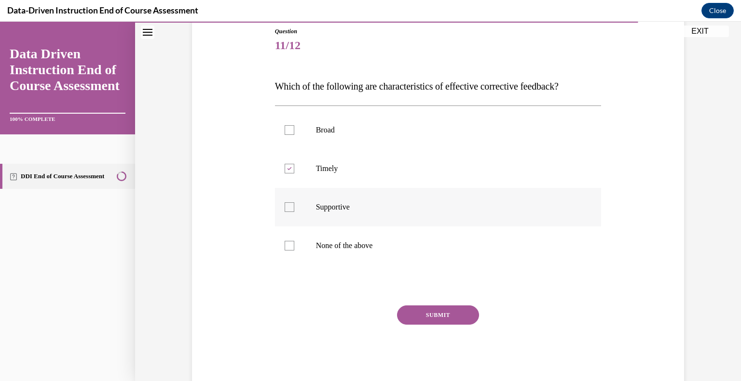
checkbox input "true"
click at [439, 320] on button "SUBMIT" at bounding box center [438, 315] width 82 height 19
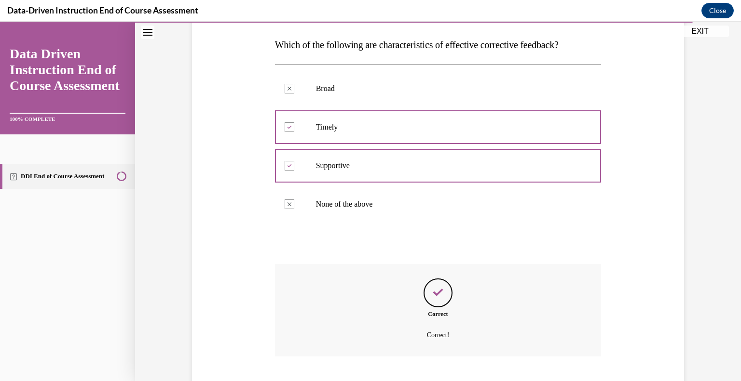
scroll to position [207, 0]
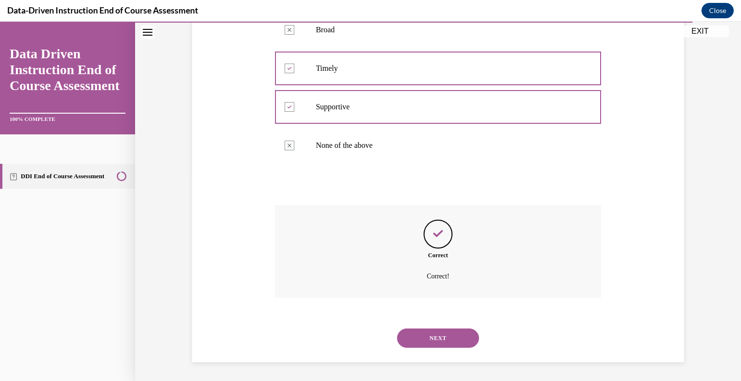
click at [451, 339] on button "NEXT" at bounding box center [438, 338] width 82 height 19
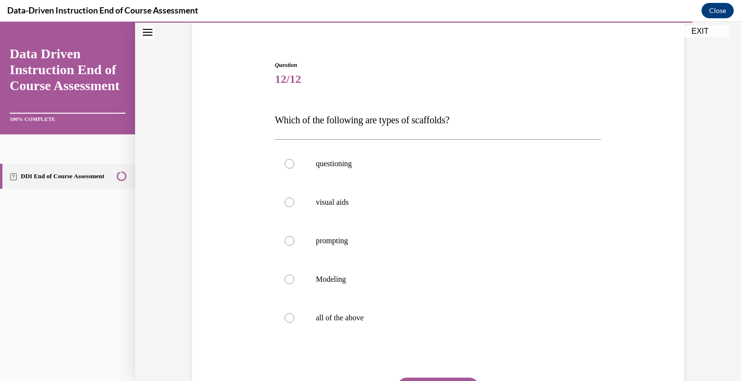
scroll to position [73, 0]
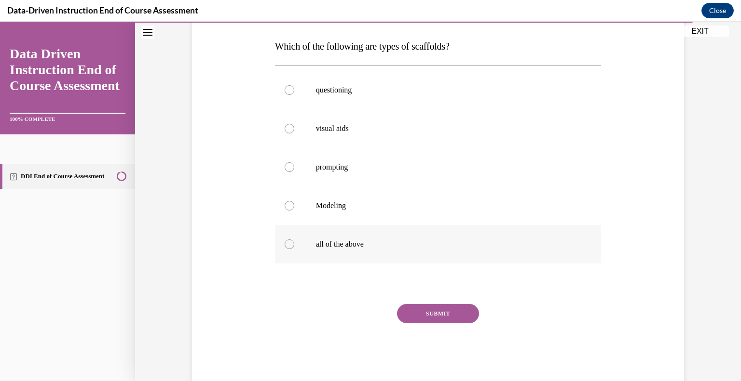
click at [341, 244] on p "all of the above" at bounding box center [446, 245] width 261 height 10
click at [294, 244] on input "all of the above" at bounding box center [289, 245] width 10 height 10
radio input "true"
click at [429, 315] on button "SUBMIT" at bounding box center [438, 313] width 82 height 19
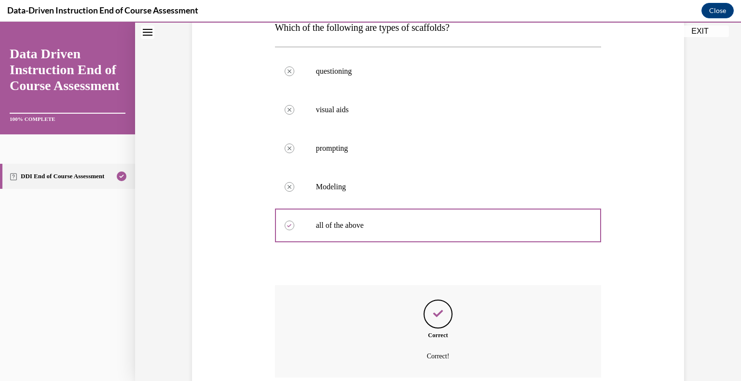
scroll to position [246, 0]
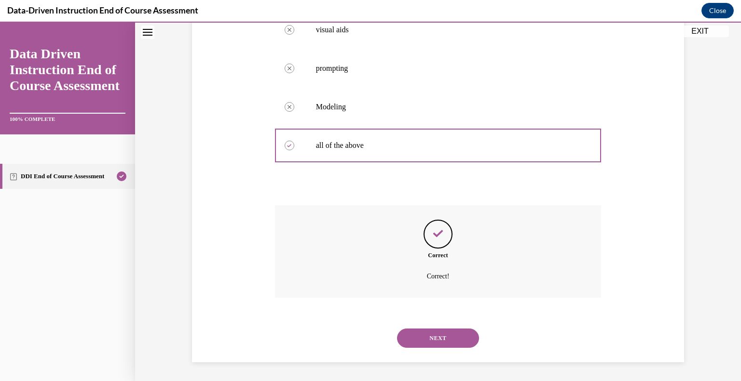
click at [447, 333] on button "NEXT" at bounding box center [438, 338] width 82 height 19
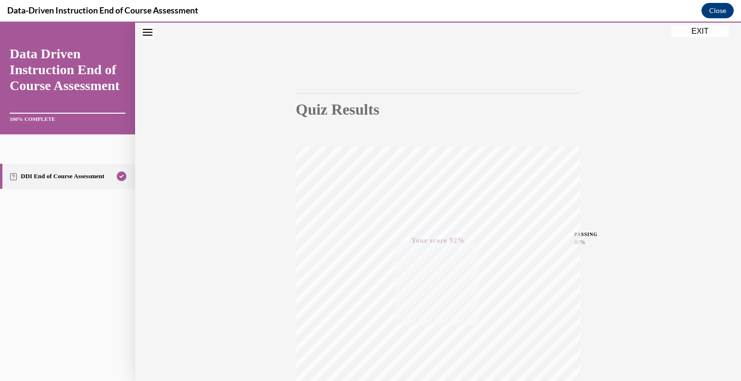
scroll to position [0, 0]
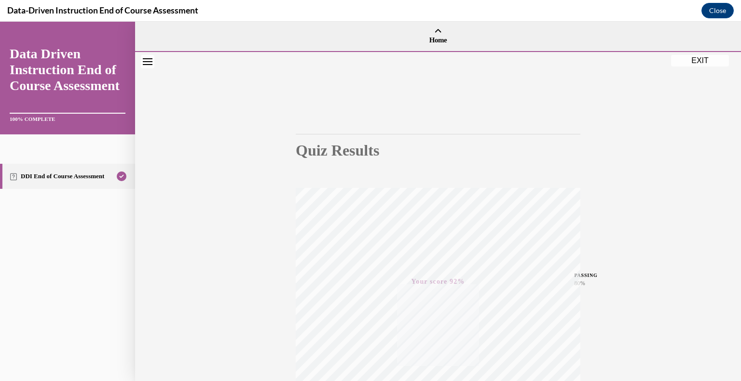
click at [698, 60] on button "EXIT" at bounding box center [700, 61] width 58 height 12
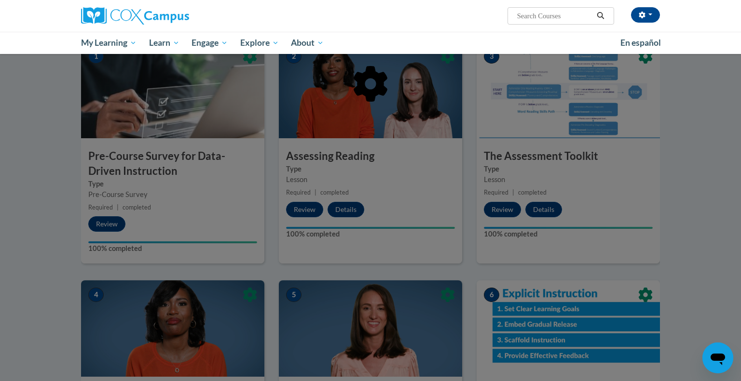
scroll to position [187, 0]
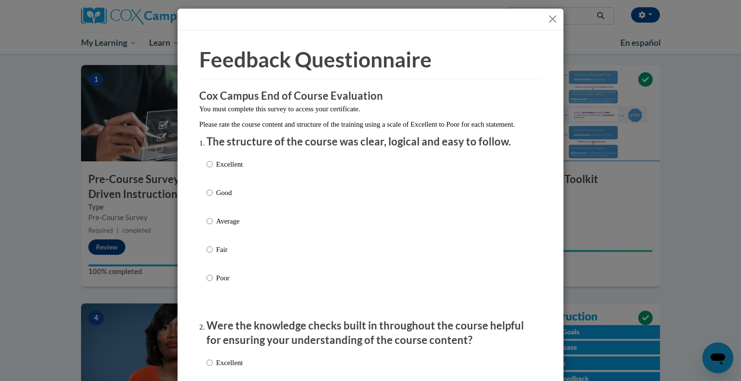
click at [293, 179] on div "Excellent Good Average Fair Poor" at bounding box center [370, 232] width 328 height 157
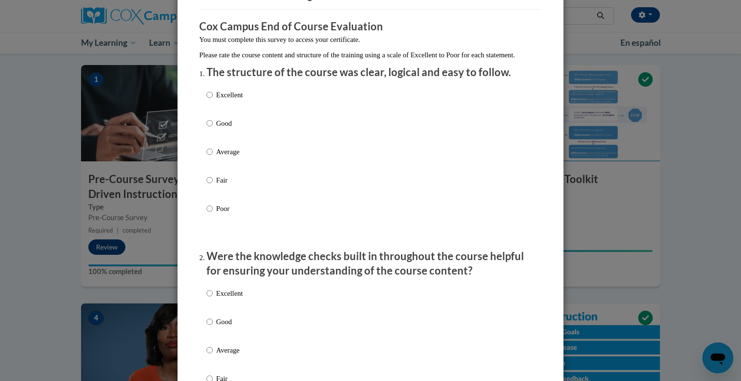
scroll to position [69, 0]
click at [318, 110] on div "Excellent Good Average Fair Poor" at bounding box center [370, 163] width 328 height 157
click at [223, 100] on p "Excellent" at bounding box center [229, 95] width 27 height 11
click at [213, 100] on input "Excellent" at bounding box center [209, 95] width 6 height 11
radio input "true"
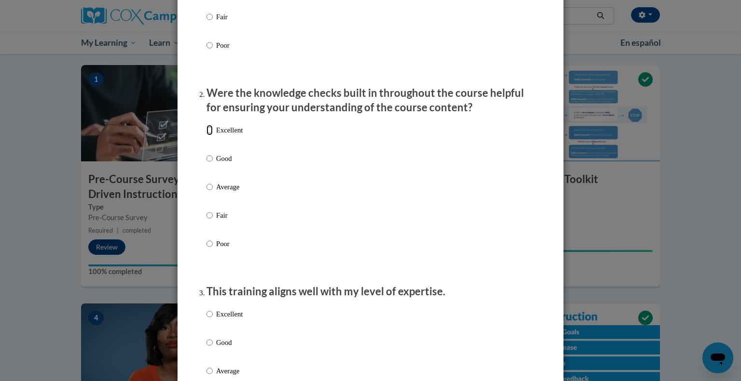
click at [210, 135] on input "Excellent" at bounding box center [209, 130] width 6 height 11
radio input "true"
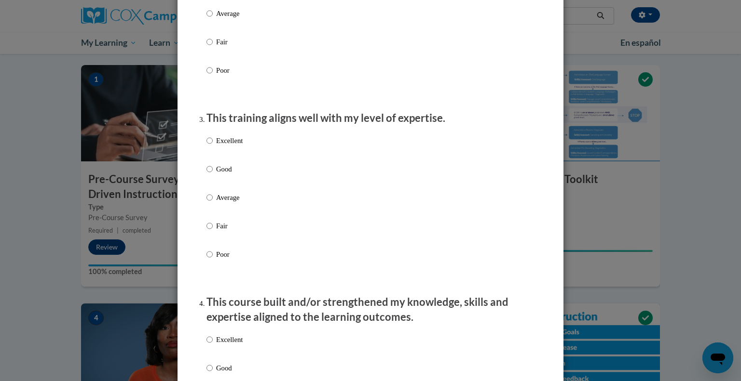
click at [232, 146] on p "Excellent" at bounding box center [229, 140] width 27 height 11
click at [213, 146] on input "Excellent" at bounding box center [209, 140] width 6 height 11
radio input "true"
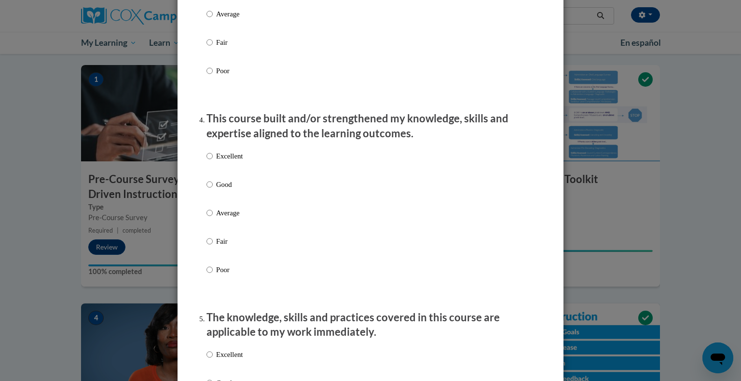
click at [235, 162] on p "Excellent" at bounding box center [229, 156] width 27 height 11
click at [213, 162] on input "Excellent" at bounding box center [209, 156] width 6 height 11
radio input "true"
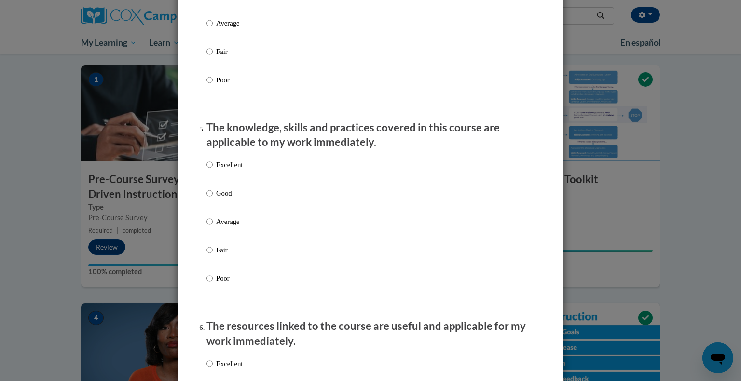
click at [234, 170] on p "Excellent" at bounding box center [229, 165] width 27 height 11
click at [213, 170] on input "Excellent" at bounding box center [209, 165] width 6 height 11
radio input "true"
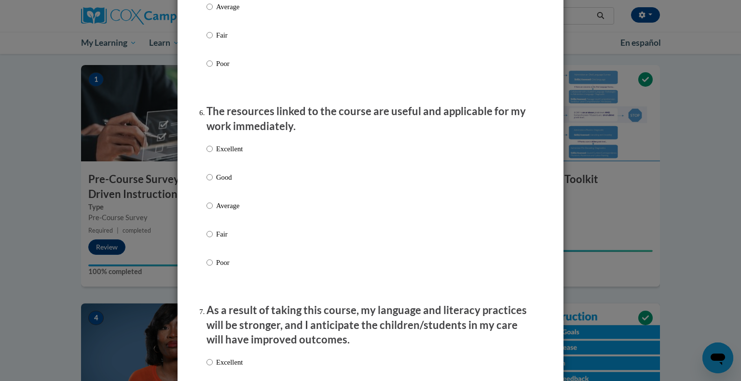
click at [243, 154] on p "Excellent" at bounding box center [229, 149] width 27 height 11
click at [213, 154] on input "Excellent" at bounding box center [209, 149] width 6 height 11
radio input "true"
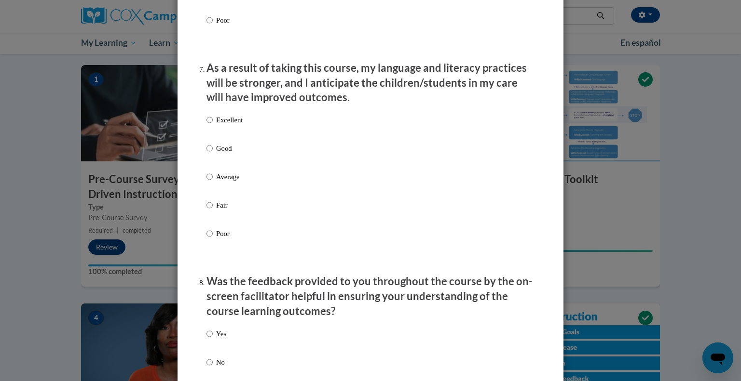
click at [233, 125] on p "Excellent" at bounding box center [229, 120] width 27 height 11
click at [213, 125] on input "Excellent" at bounding box center [209, 120] width 6 height 11
radio input "true"
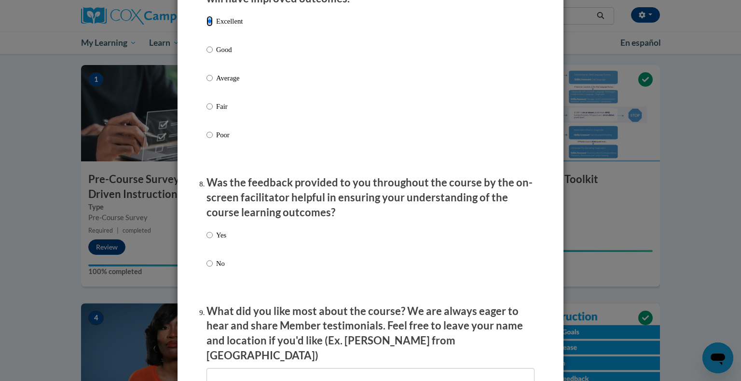
scroll to position [1473, 0]
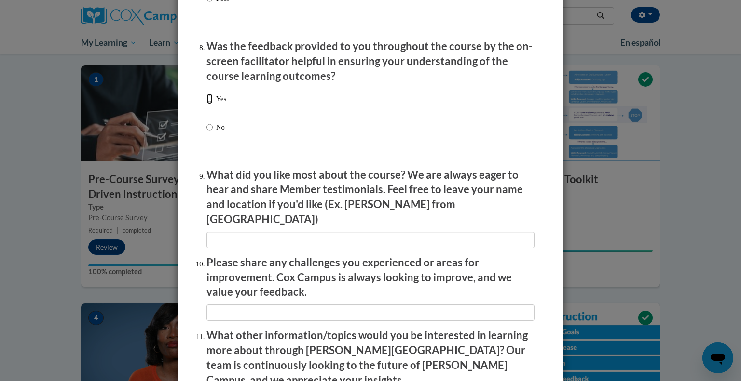
click at [211, 104] on input "Yes" at bounding box center [209, 99] width 6 height 11
radio input "true"
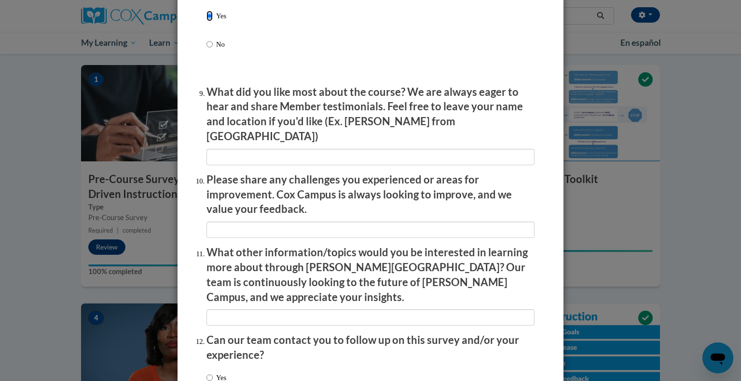
scroll to position [1626, 0]
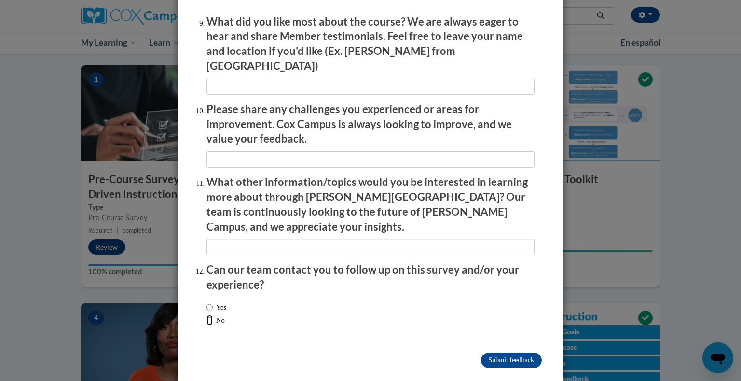
click at [211, 315] on input "No" at bounding box center [209, 320] width 6 height 11
radio input "true"
click at [499, 353] on input "Submit feedback" at bounding box center [511, 360] width 61 height 15
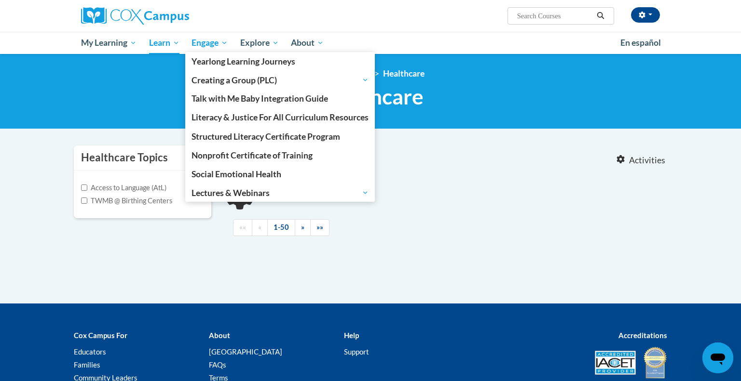
click at [199, 41] on span "Engage" at bounding box center [209, 43] width 36 height 12
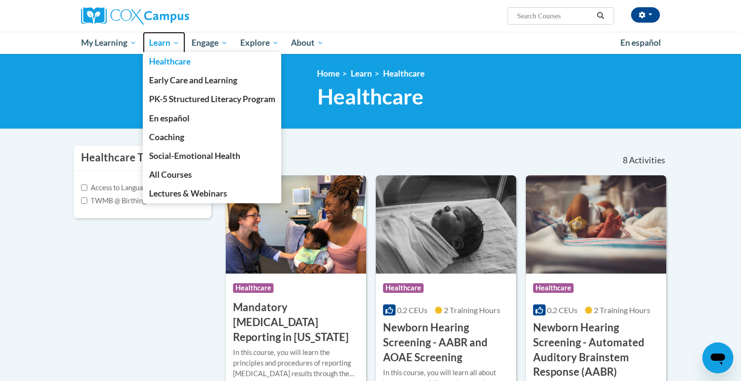
click at [159, 41] on span "Learn" at bounding box center [164, 43] width 30 height 12
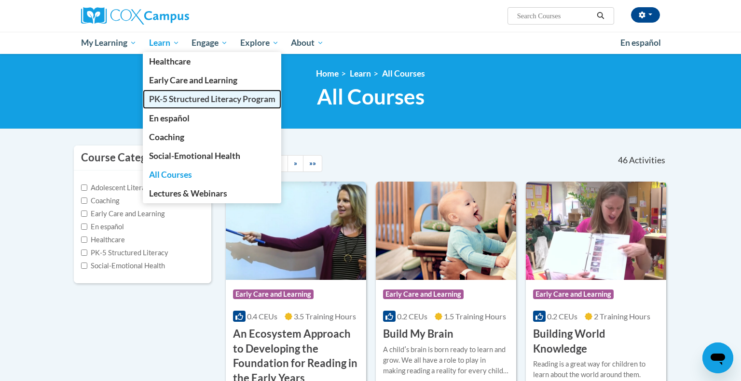
click at [193, 105] on link "PK-5 Structured Literacy Program" at bounding box center [212, 99] width 139 height 19
